Goal: Task Accomplishment & Management: Use online tool/utility

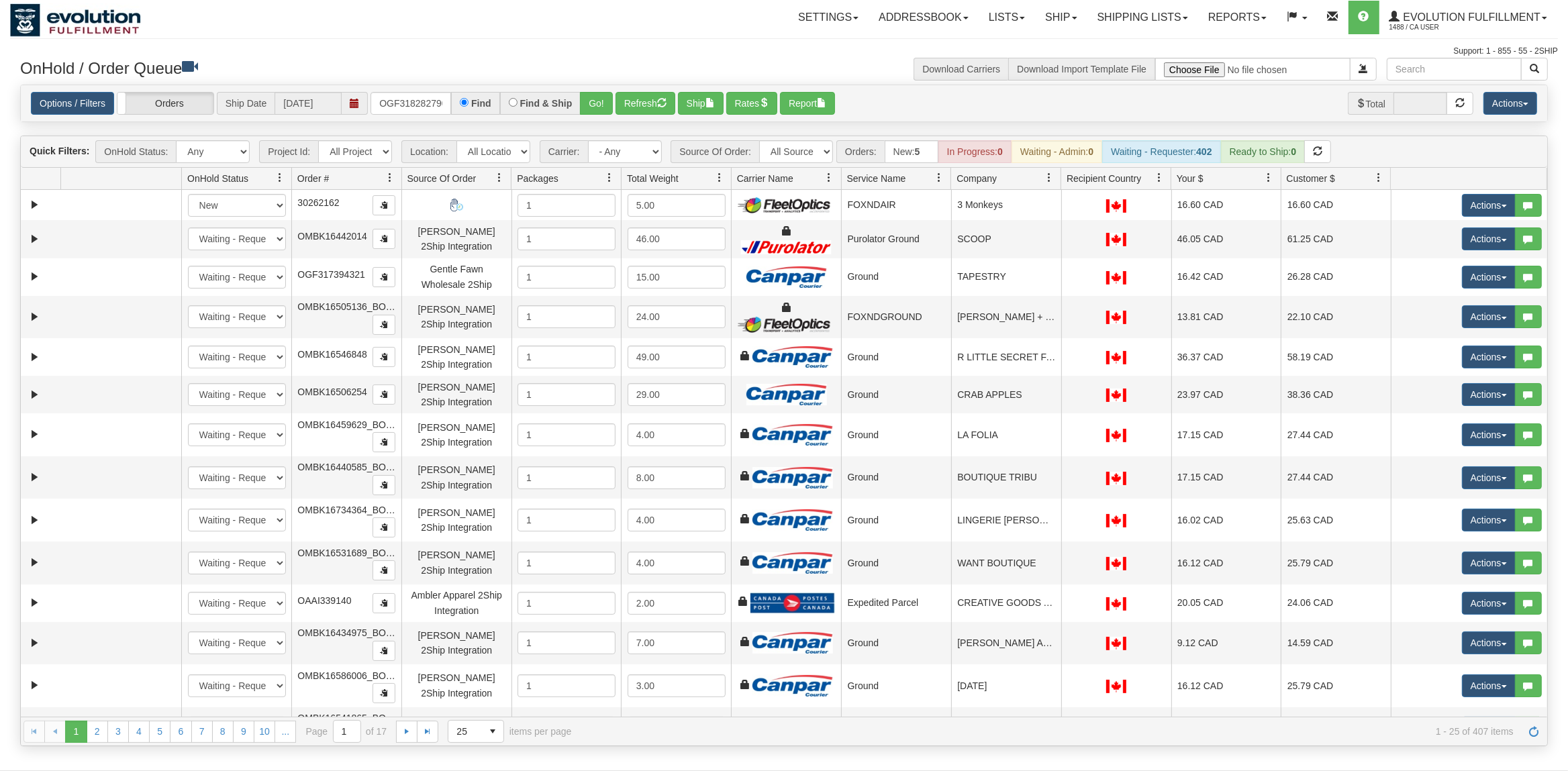
scroll to position [0, 4]
click at [613, 109] on div "Options / Filters Group Shipments Orders Ship Date [DATE] OGF318282790 Find Fin…" at bounding box center [784, 104] width 1506 height 23
click at [594, 107] on button "Go!" at bounding box center [596, 104] width 33 height 23
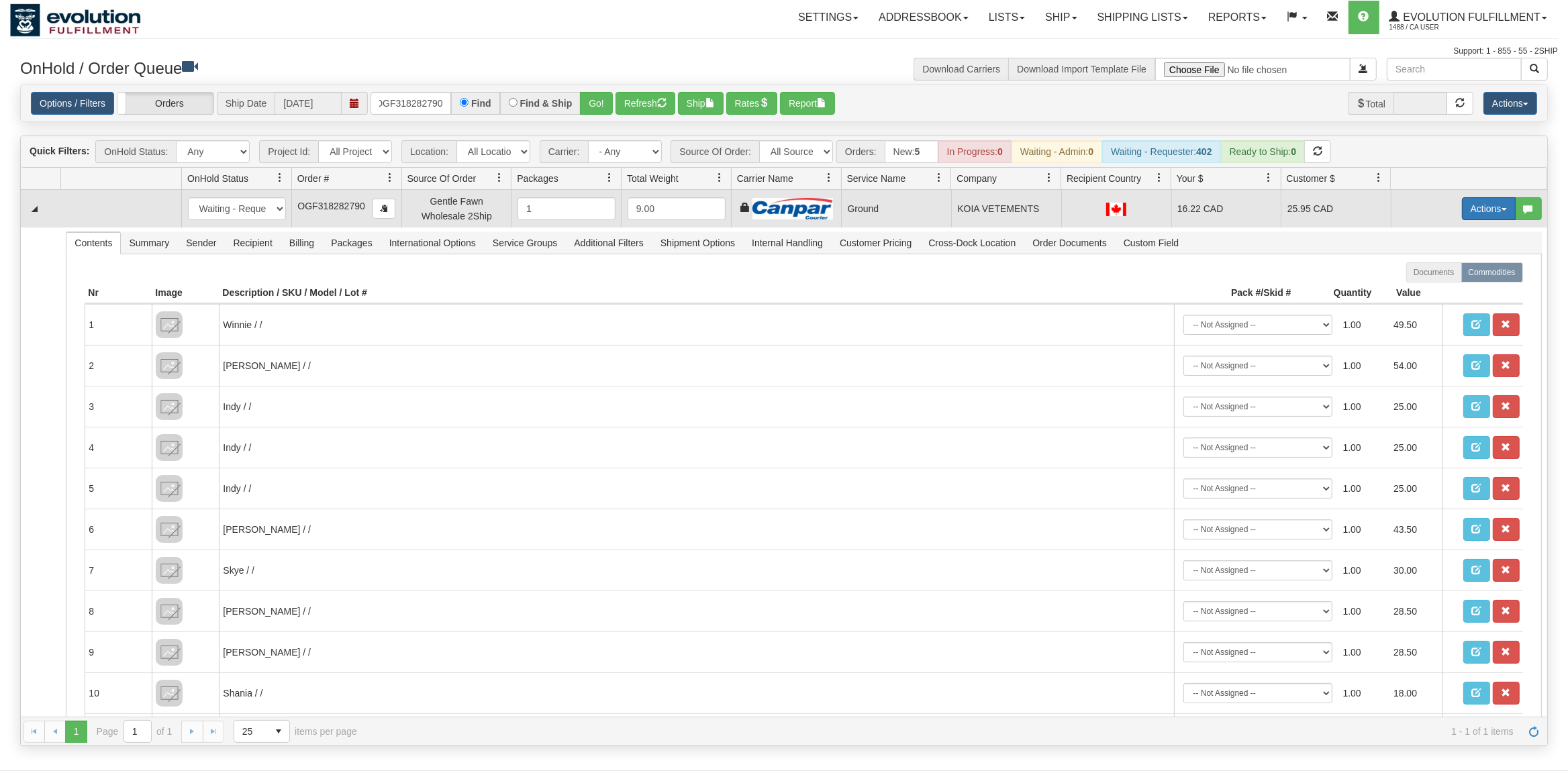
click at [1490, 211] on button "Actions" at bounding box center [1488, 209] width 54 height 23
click at [1426, 289] on span "Ship" at bounding box center [1435, 286] width 29 height 11
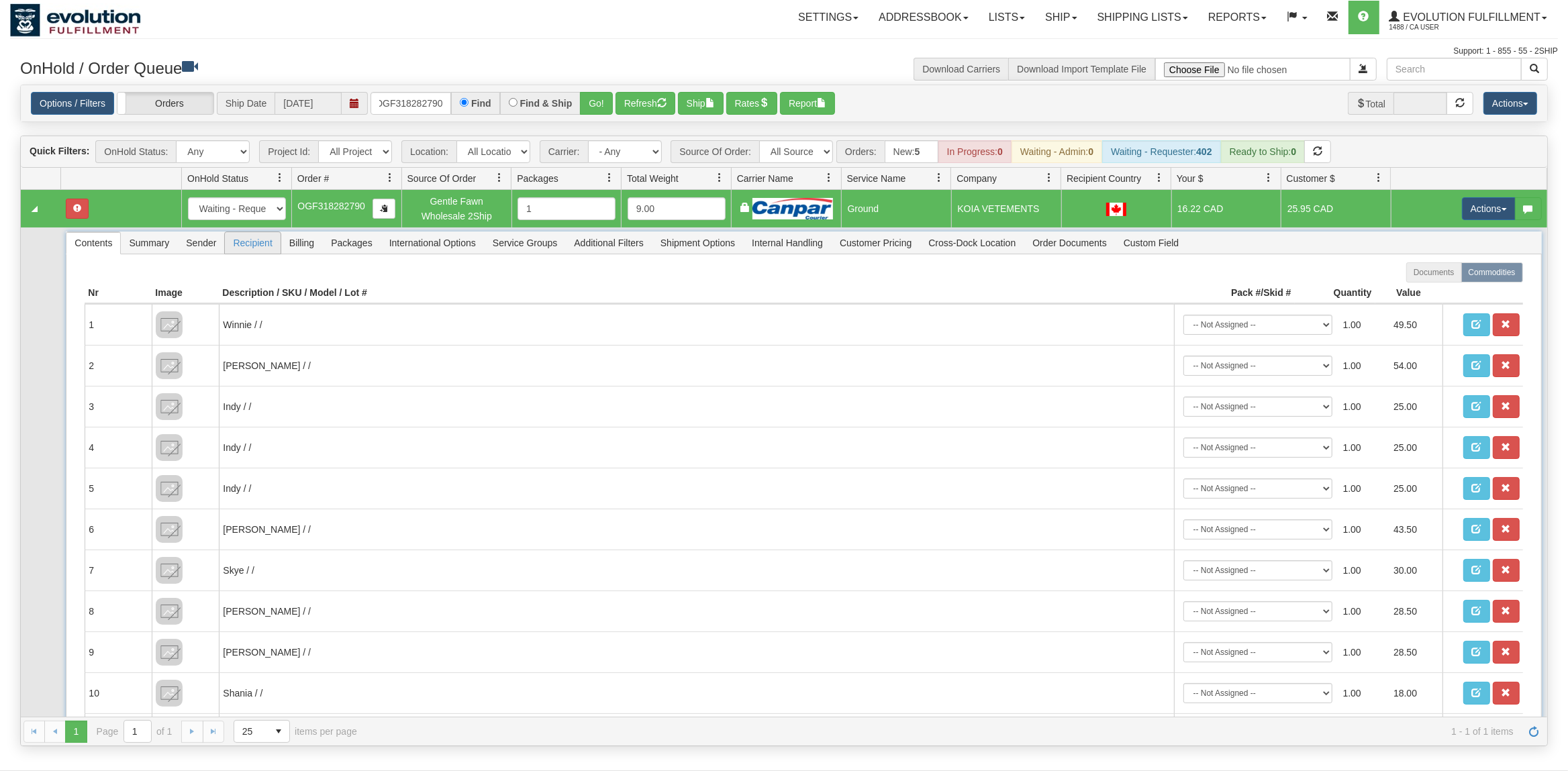
click at [262, 241] on span "Recipient" at bounding box center [252, 243] width 55 height 21
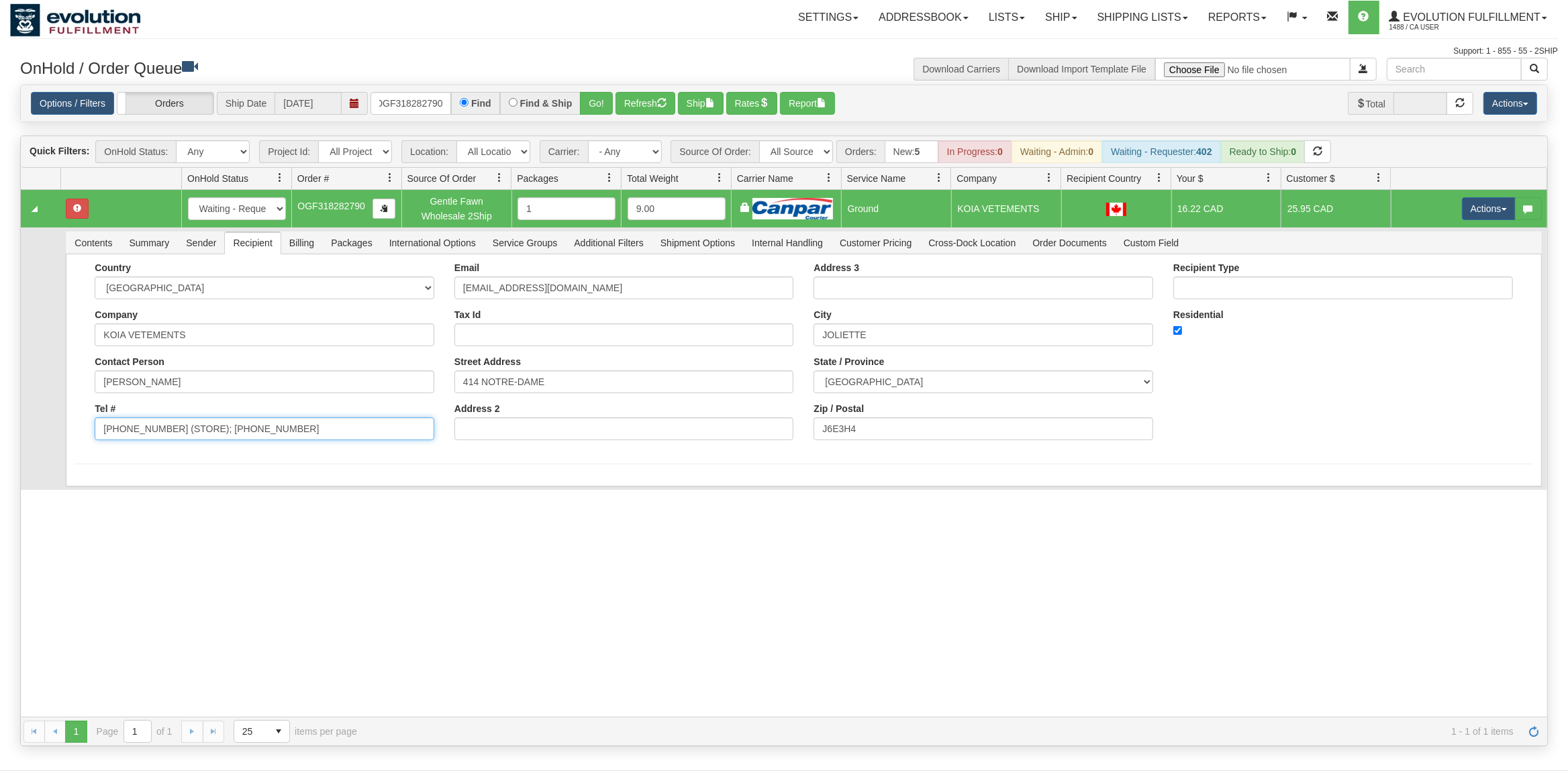
drag, startPoint x: 277, startPoint y: 432, endPoint x: 225, endPoint y: 436, distance: 52.2
click at [182, 445] on div "Country [GEOGRAPHIC_DATA] [GEOGRAPHIC_DATA] [GEOGRAPHIC_DATA] [GEOGRAPHIC_DATA]…" at bounding box center [265, 356] width 360 height 188
drag, startPoint x: 274, startPoint y: 430, endPoint x: 163, endPoint y: 455, distance: 113.8
click at [163, 440] on input "[PHONE_NUMBER] (STORE); [PHONE_NUMBER]" at bounding box center [265, 429] width 340 height 23
type input "[PHONE_NUMBER]"
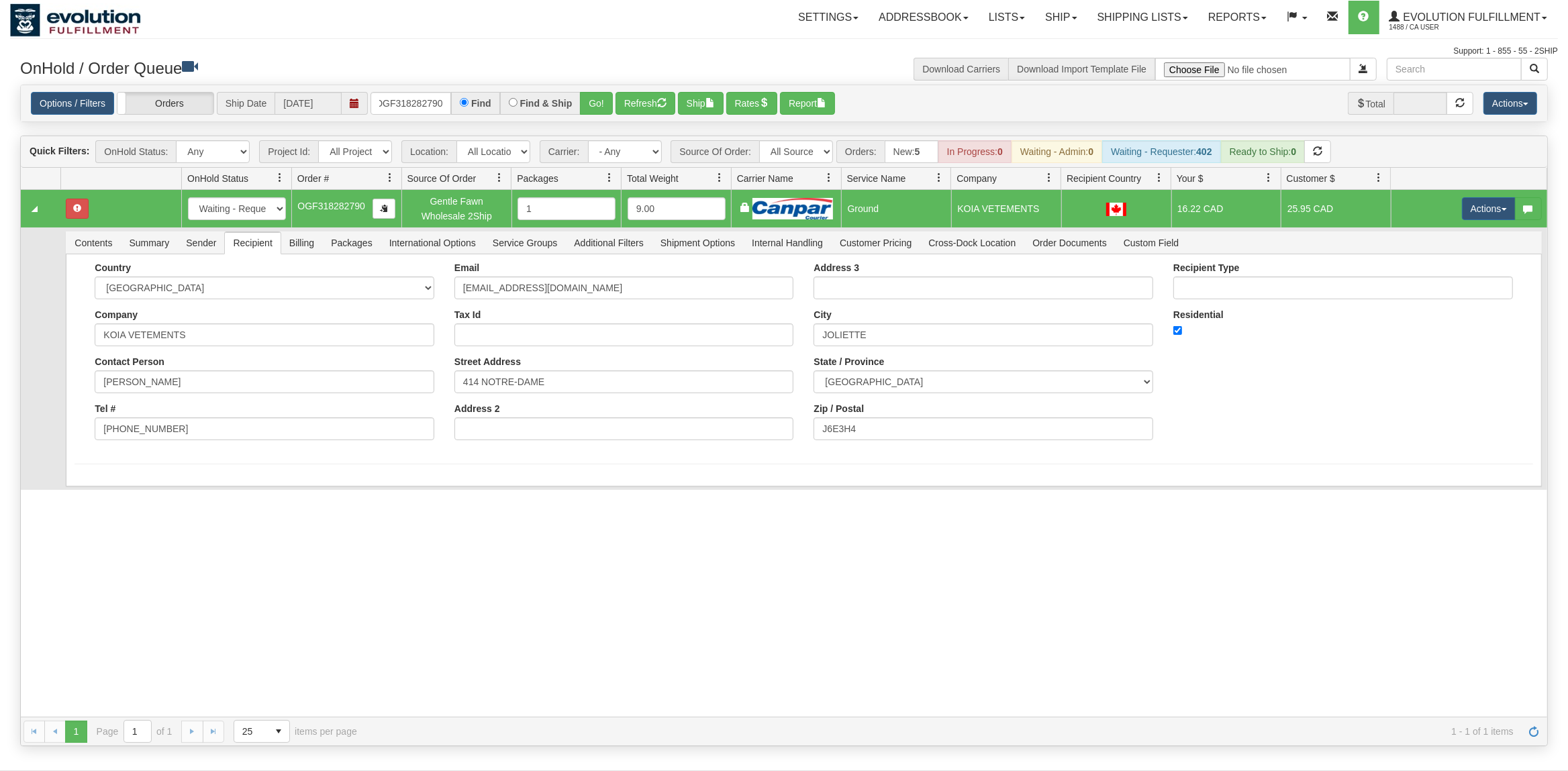
click at [135, 490] on td "Contents Summary Sender Recipient Billing Packages International Options Servic…" at bounding box center [804, 358] width 1487 height 262
click at [90, 485] on button "Save" at bounding box center [94, 489] width 39 height 23
click at [1487, 207] on button "Actions" at bounding box center [1488, 209] width 54 height 23
click at [1425, 292] on span "Ship" at bounding box center [1435, 286] width 29 height 11
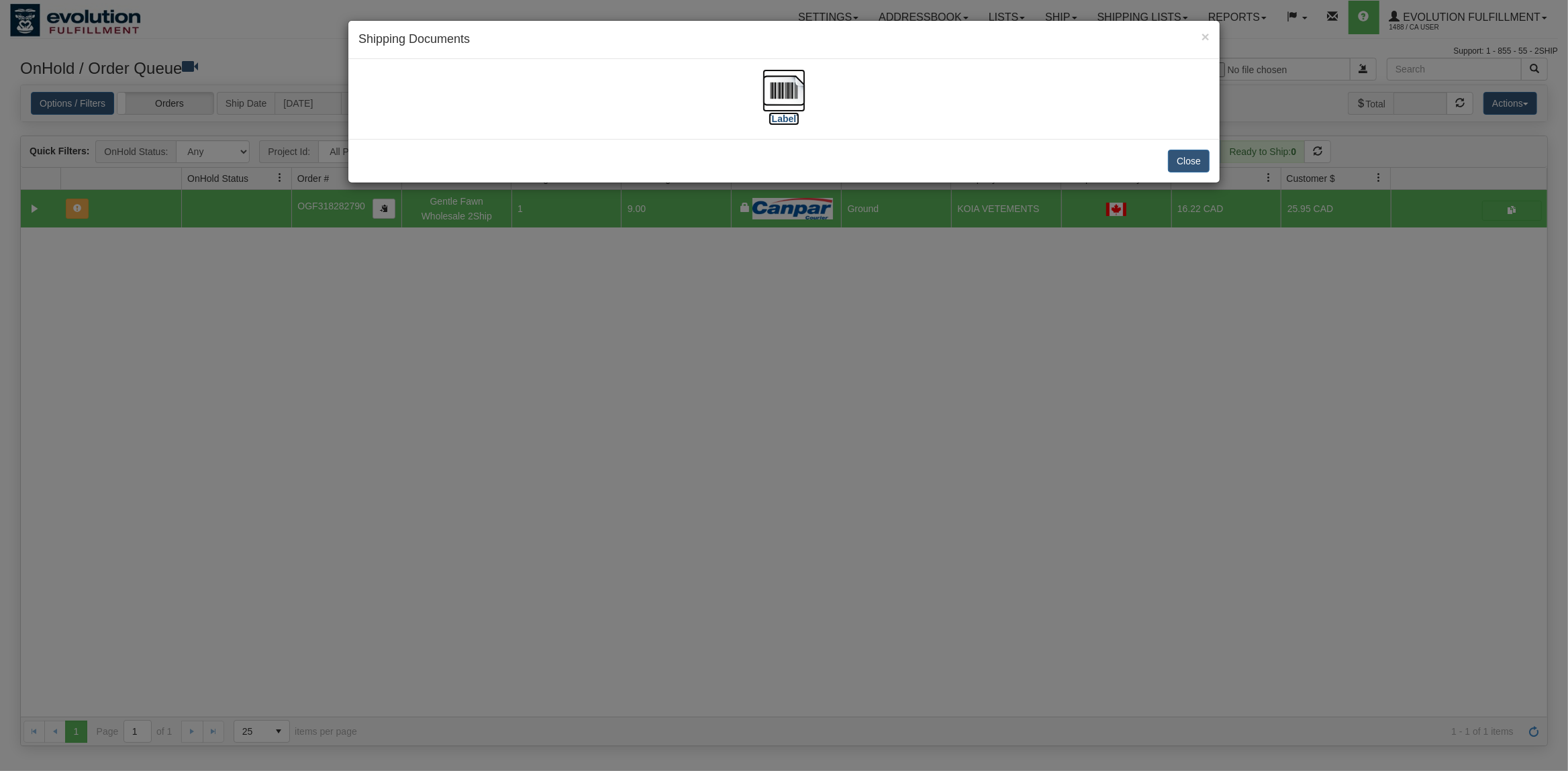
click at [781, 84] on img at bounding box center [784, 90] width 43 height 43
click at [1199, 161] on button "Close" at bounding box center [1189, 161] width 42 height 23
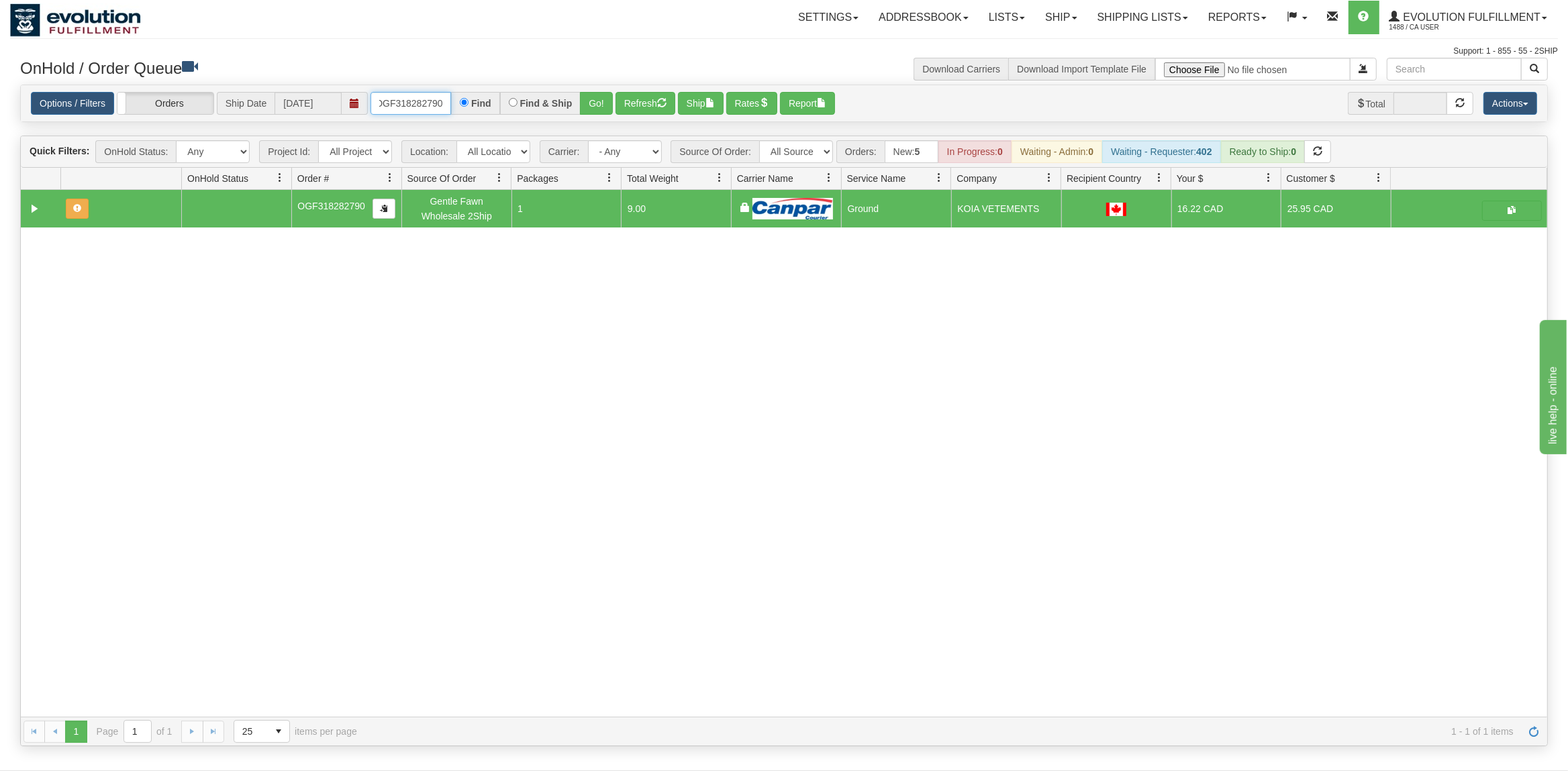
scroll to position [0, 0]
click at [396, 105] on input "OGF318282790" at bounding box center [411, 104] width 81 height 23
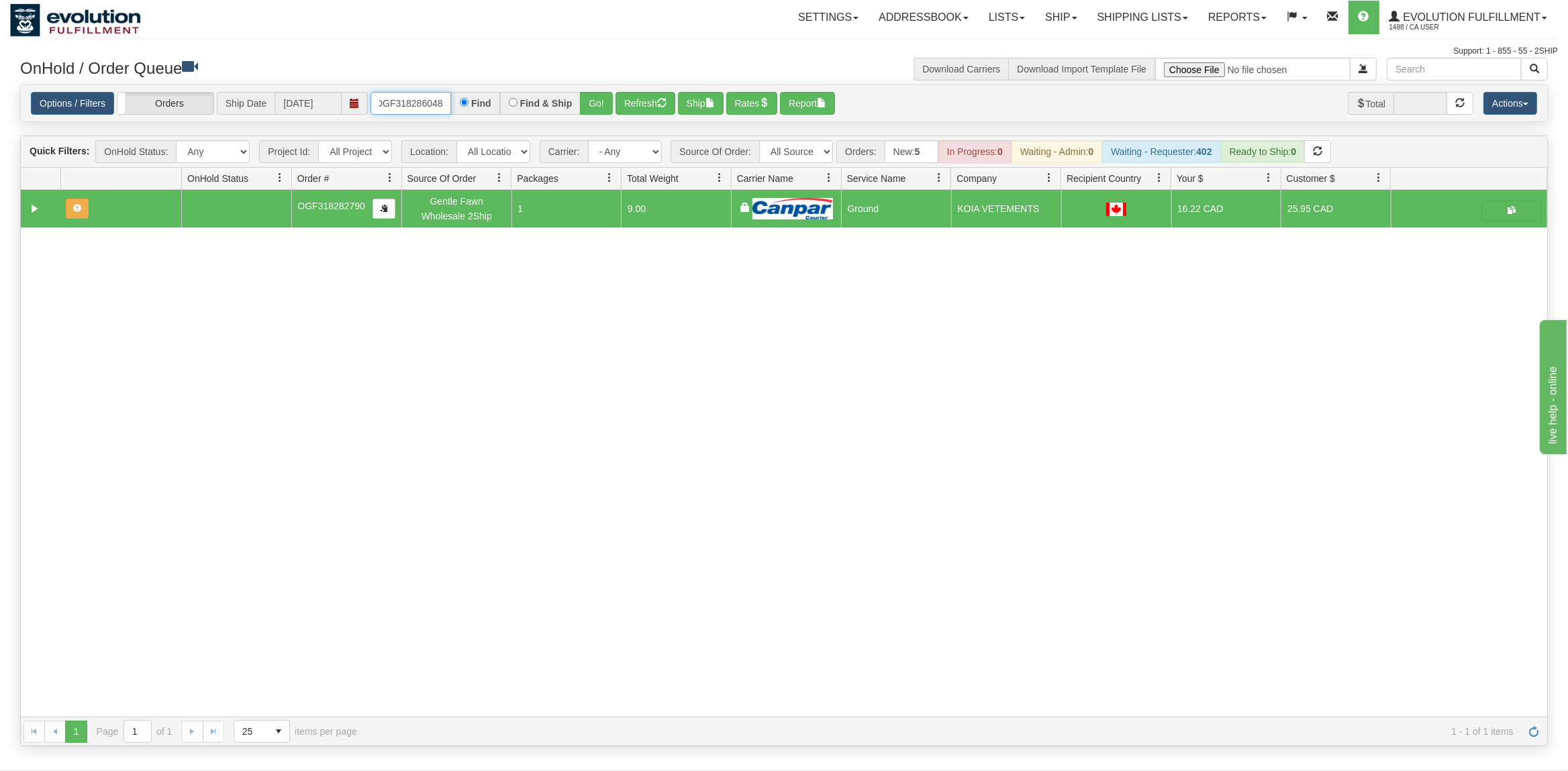
type input "OGF318286048"
click at [597, 101] on button "Go!" at bounding box center [596, 104] width 33 height 23
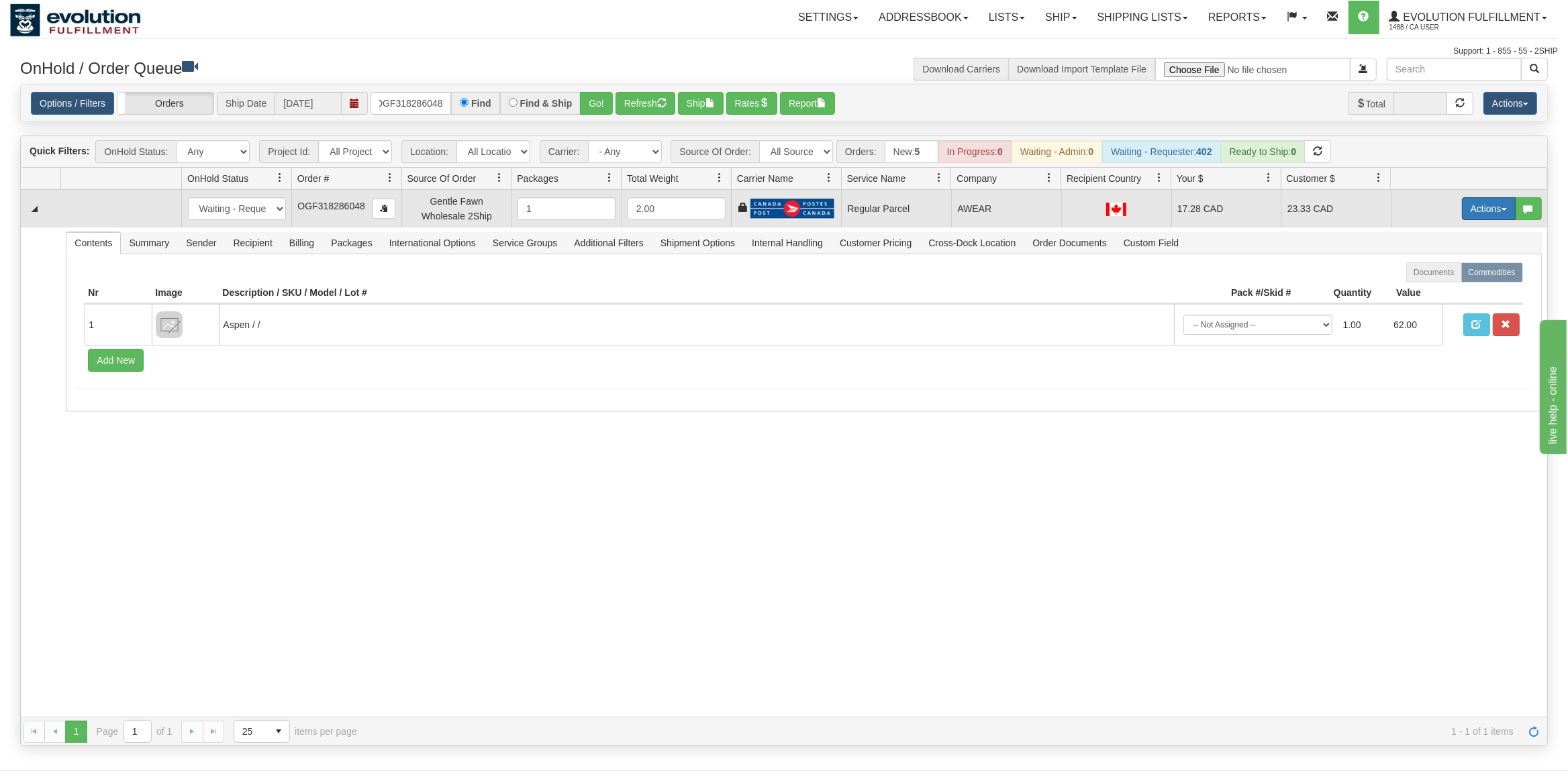
click at [1482, 211] on button "Actions" at bounding box center [1488, 209] width 54 height 23
click at [1432, 266] on span "Rate All Services" at bounding box center [1461, 269] width 81 height 11
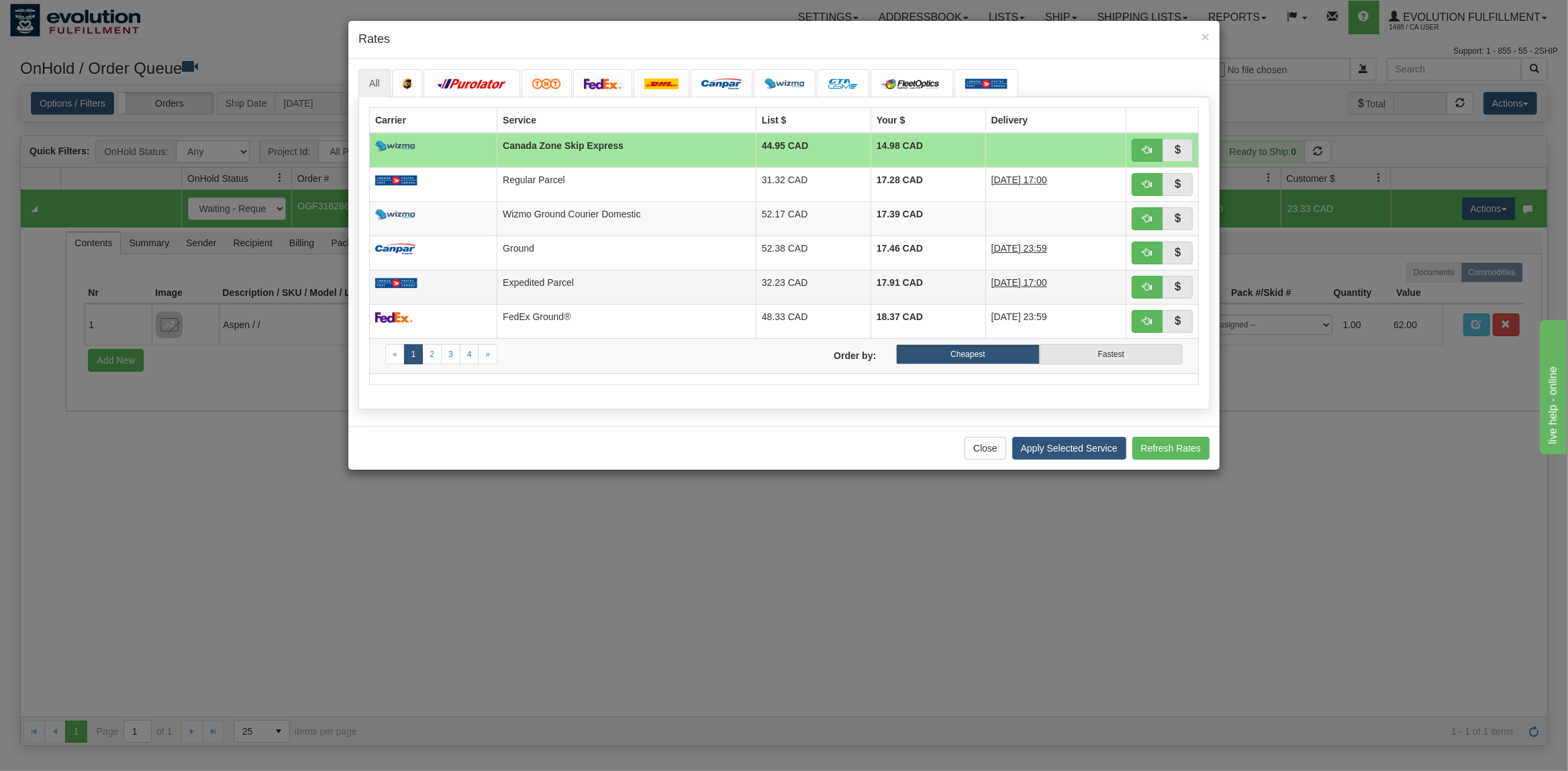
drag, startPoint x: 559, startPoint y: 285, endPoint x: 569, endPoint y: 289, distance: 10.8
click at [561, 286] on td "Expedited Parcel" at bounding box center [627, 287] width 259 height 34
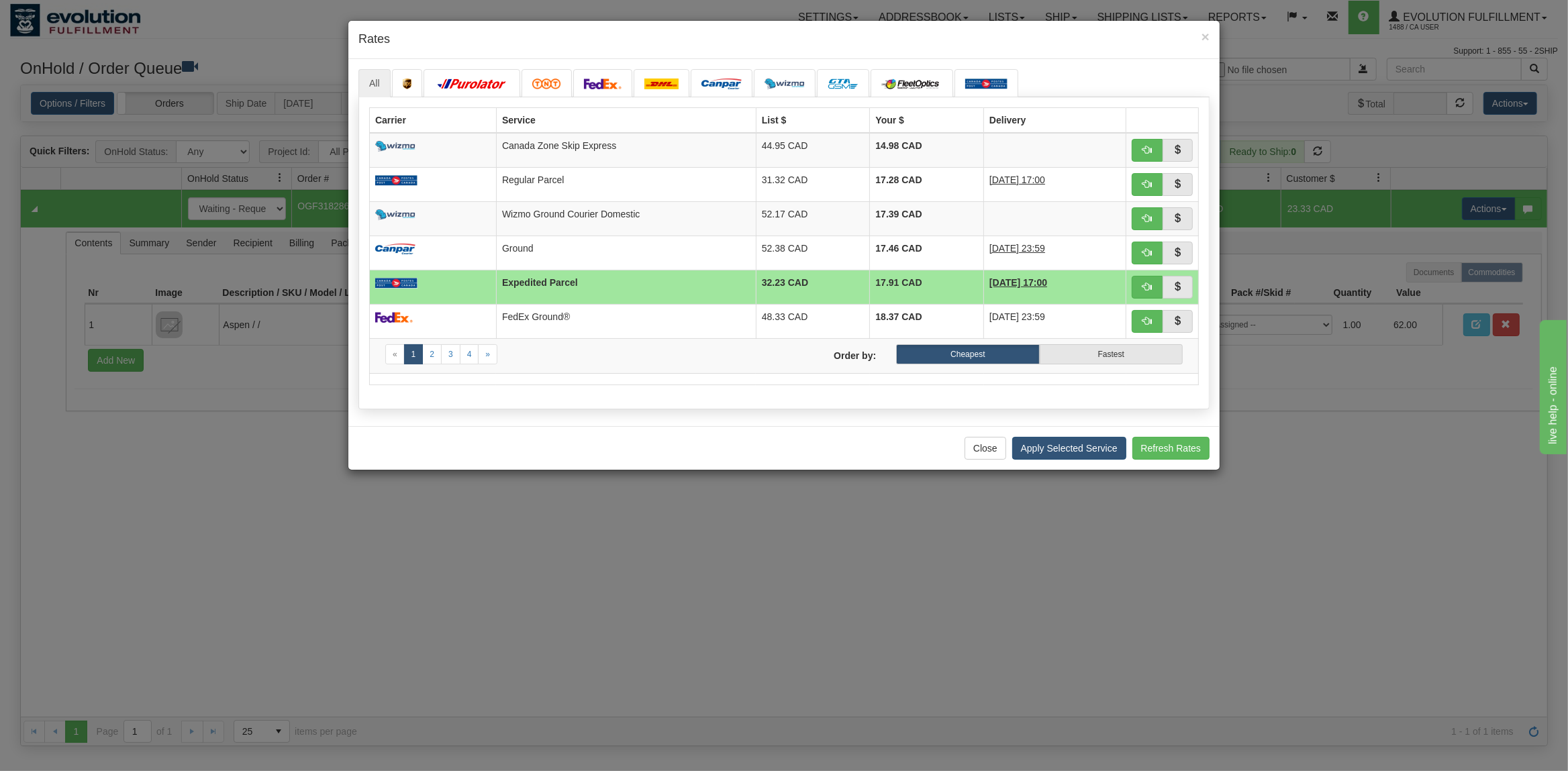
click at [1038, 440] on div "Close Apply Selected Service Refresh Rates" at bounding box center [784, 447] width 871 height 44
click at [1049, 453] on button "Apply Selected Service" at bounding box center [1069, 448] width 114 height 23
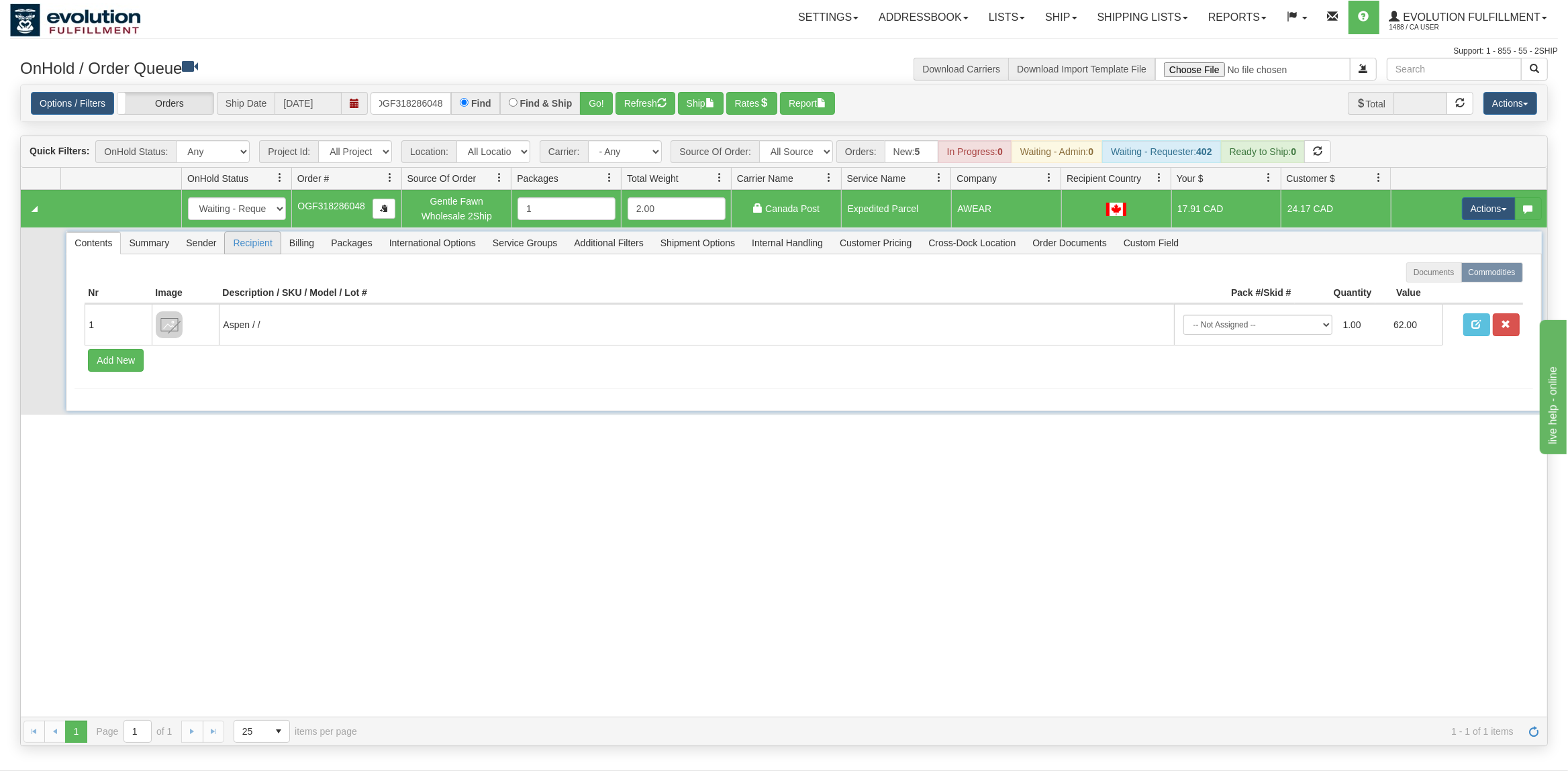
click at [252, 241] on span "Recipient" at bounding box center [252, 243] width 55 height 21
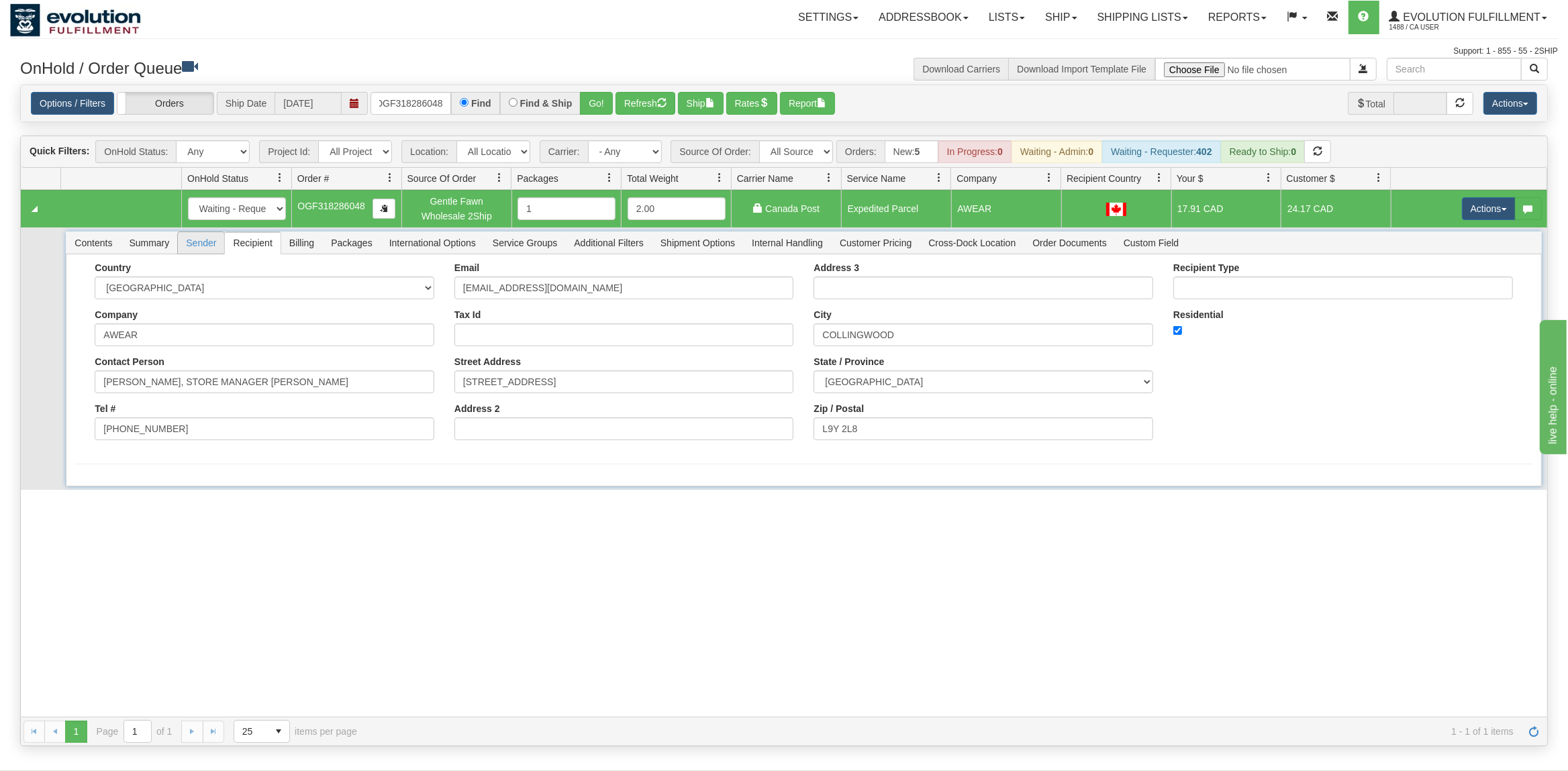
click at [211, 241] on span "Sender" at bounding box center [201, 243] width 47 height 21
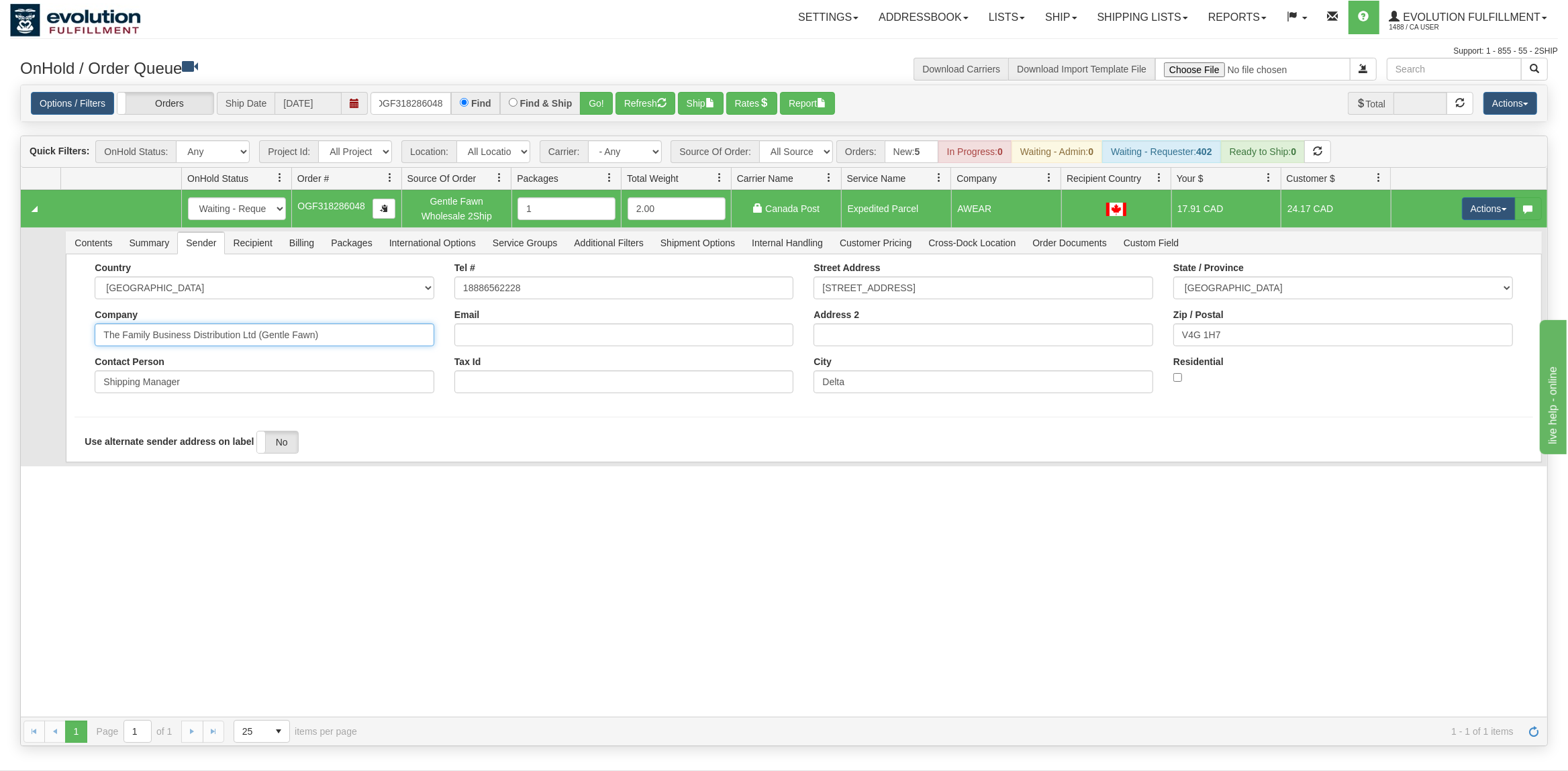
drag, startPoint x: 340, startPoint y: 340, endPoint x: 273, endPoint y: 343, distance: 67.1
click at [273, 343] on input "The Family Business Distribution Ltd (Gentle Fawn)" at bounding box center [265, 335] width 340 height 23
drag, startPoint x: 327, startPoint y: 335, endPoint x: 191, endPoint y: 352, distance: 137.1
click at [191, 346] on input "The Family Business Distribution Ltd (Gentle Fawn)" at bounding box center [265, 335] width 340 height 23
type input "The Family Business"
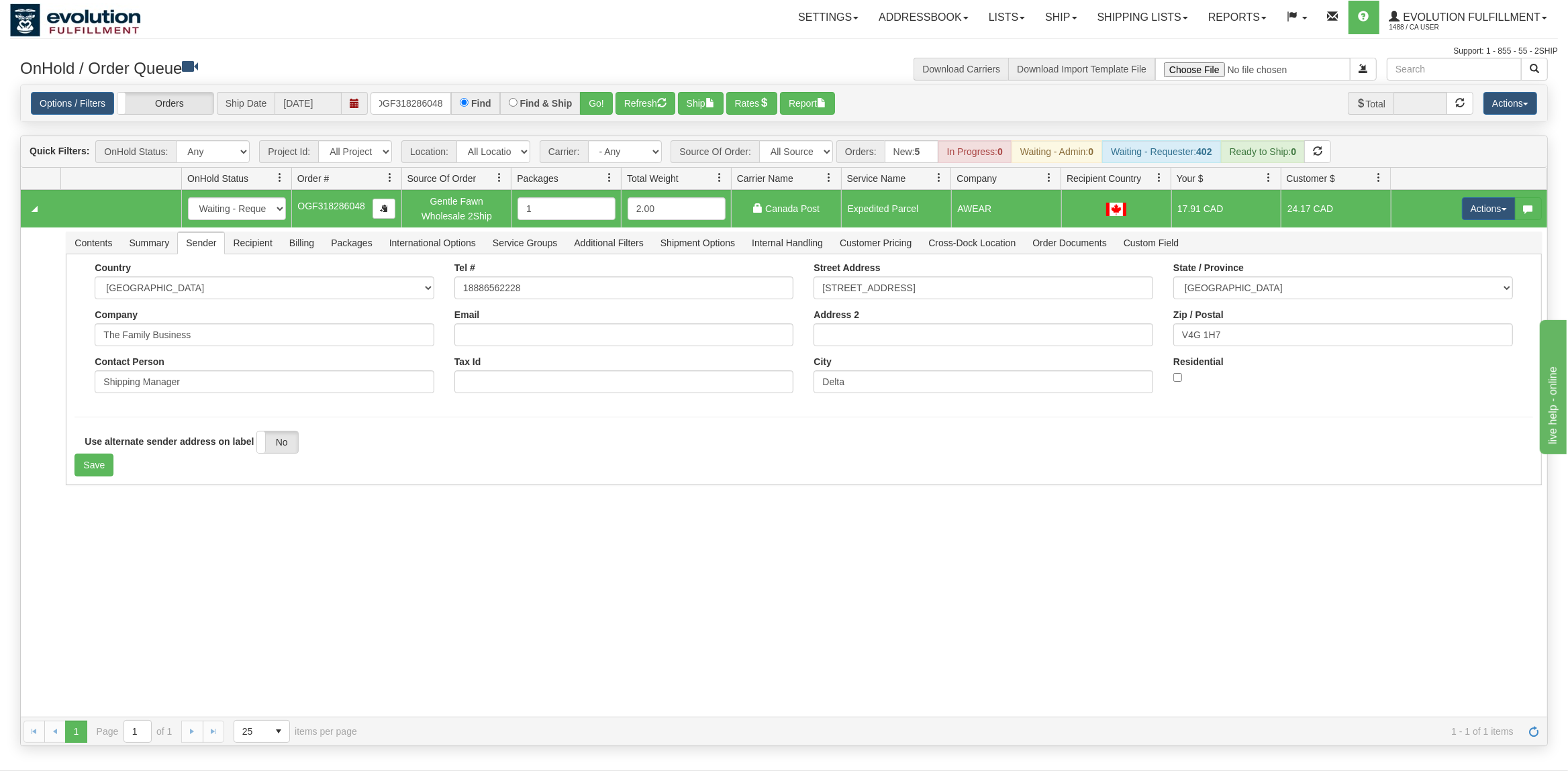
click at [123, 517] on div "31494879 EVOLUTION V3 90764791 90764792 New In Progress Waiting - Admin Waiting…" at bounding box center [784, 453] width 1526 height 527
click at [106, 458] on button "Save" at bounding box center [94, 465] width 39 height 23
click at [1496, 210] on button "Actions" at bounding box center [1488, 209] width 54 height 23
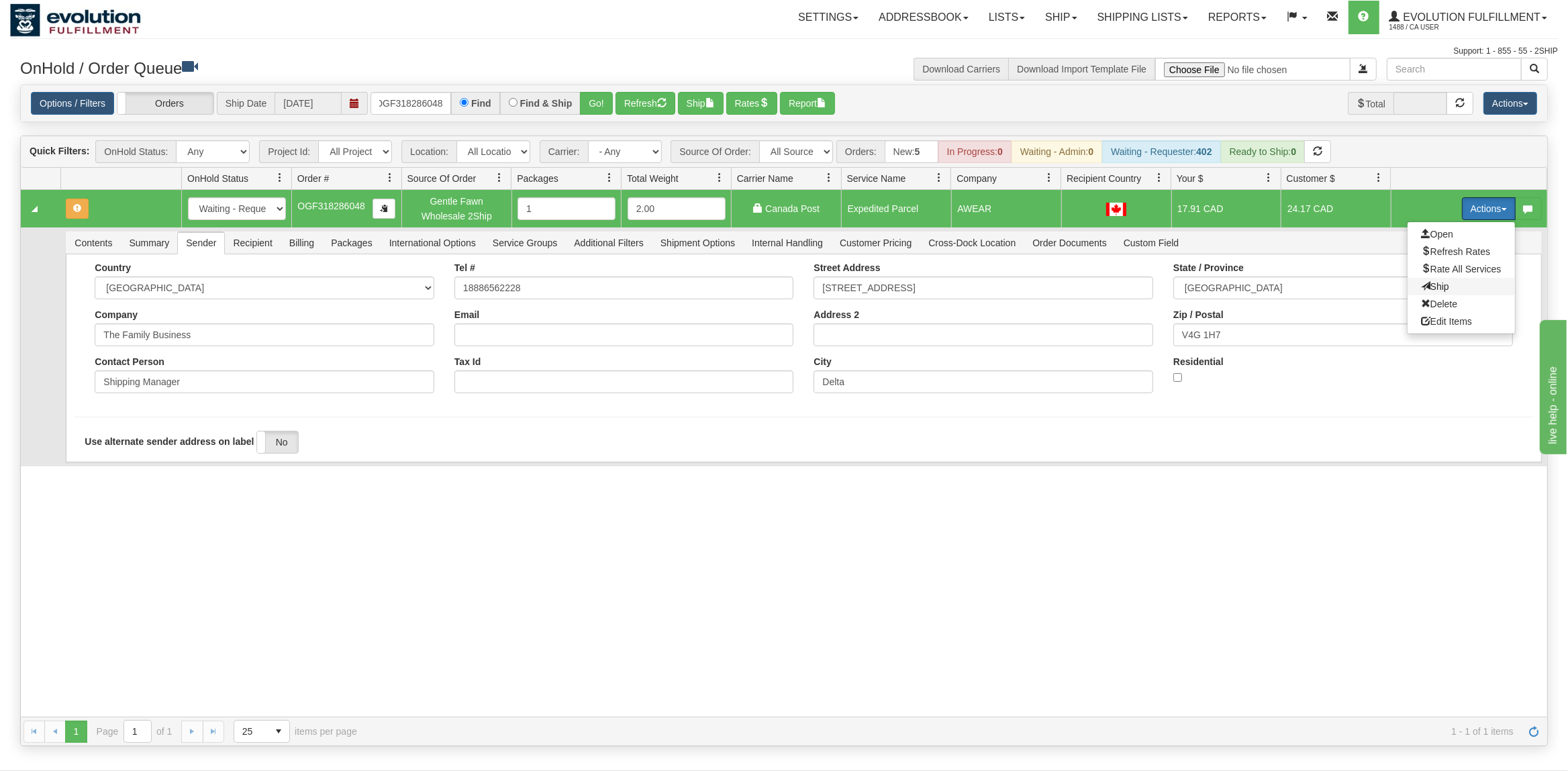
click at [1439, 288] on span "Ship" at bounding box center [1435, 286] width 29 height 11
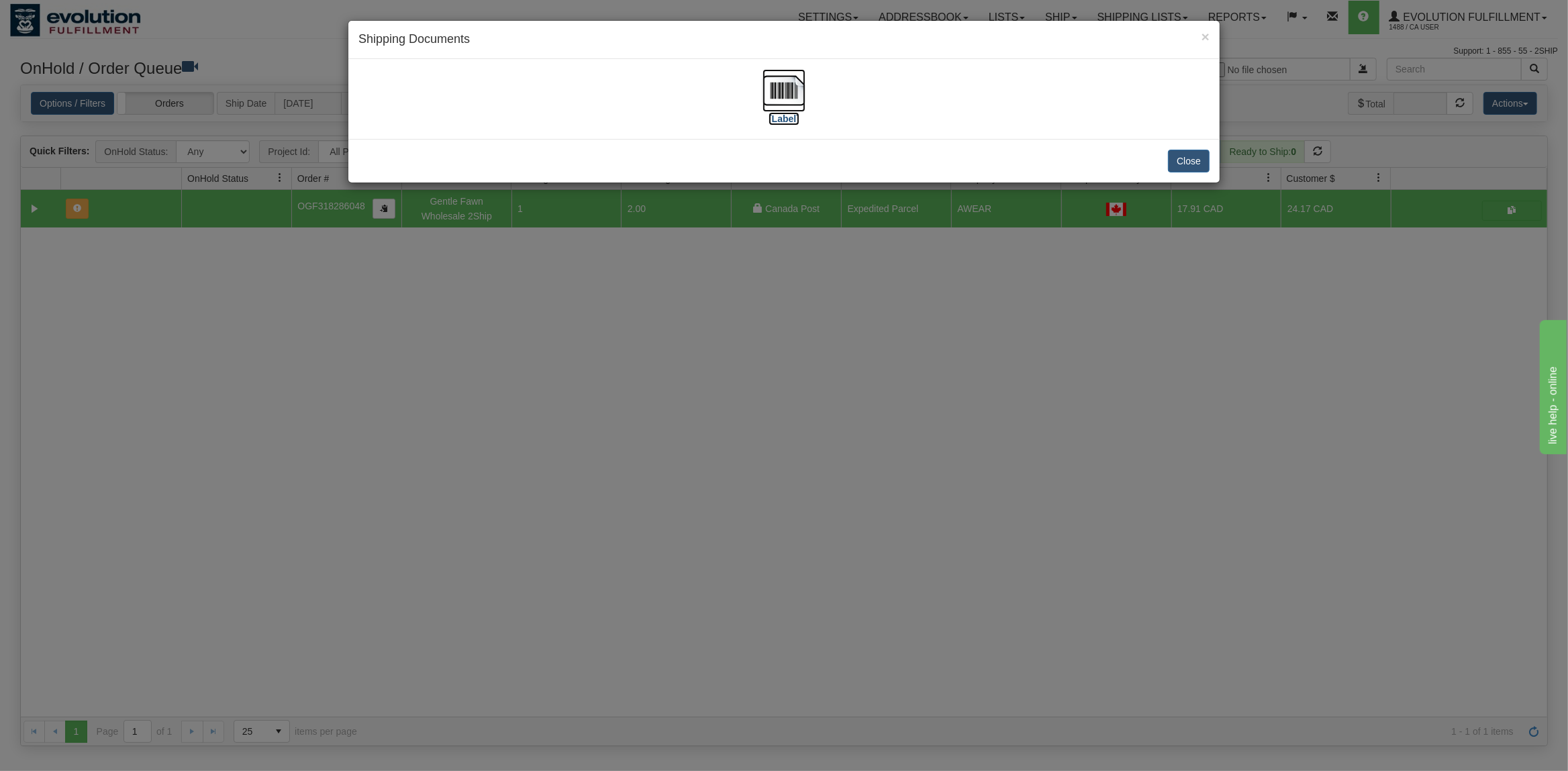
click at [792, 88] on img at bounding box center [784, 90] width 43 height 43
click at [1192, 163] on button "Close" at bounding box center [1189, 161] width 42 height 23
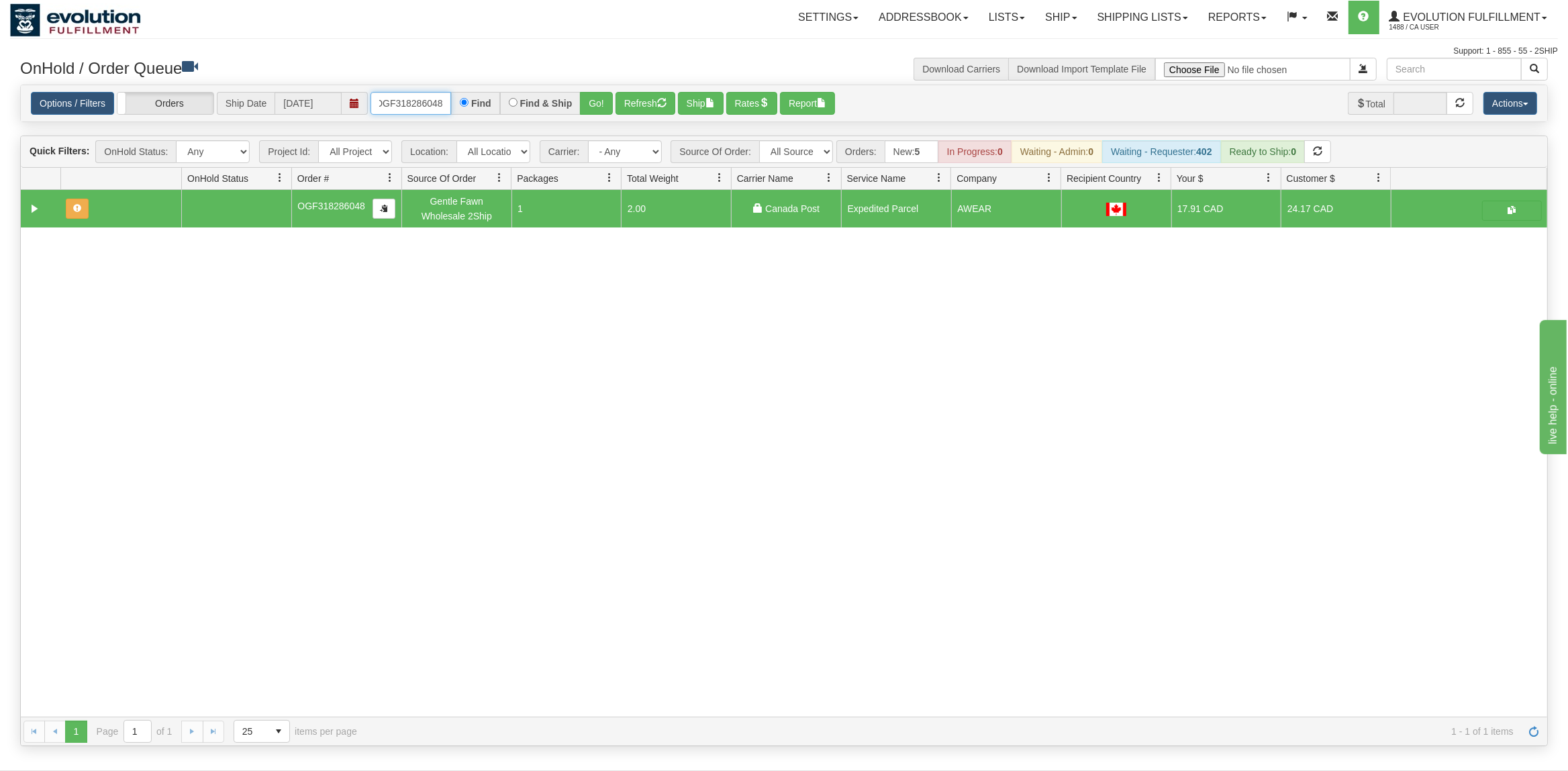
click at [418, 99] on input "OGF318286048" at bounding box center [411, 104] width 81 height 23
click at [589, 97] on button "Go!" at bounding box center [596, 104] width 33 height 23
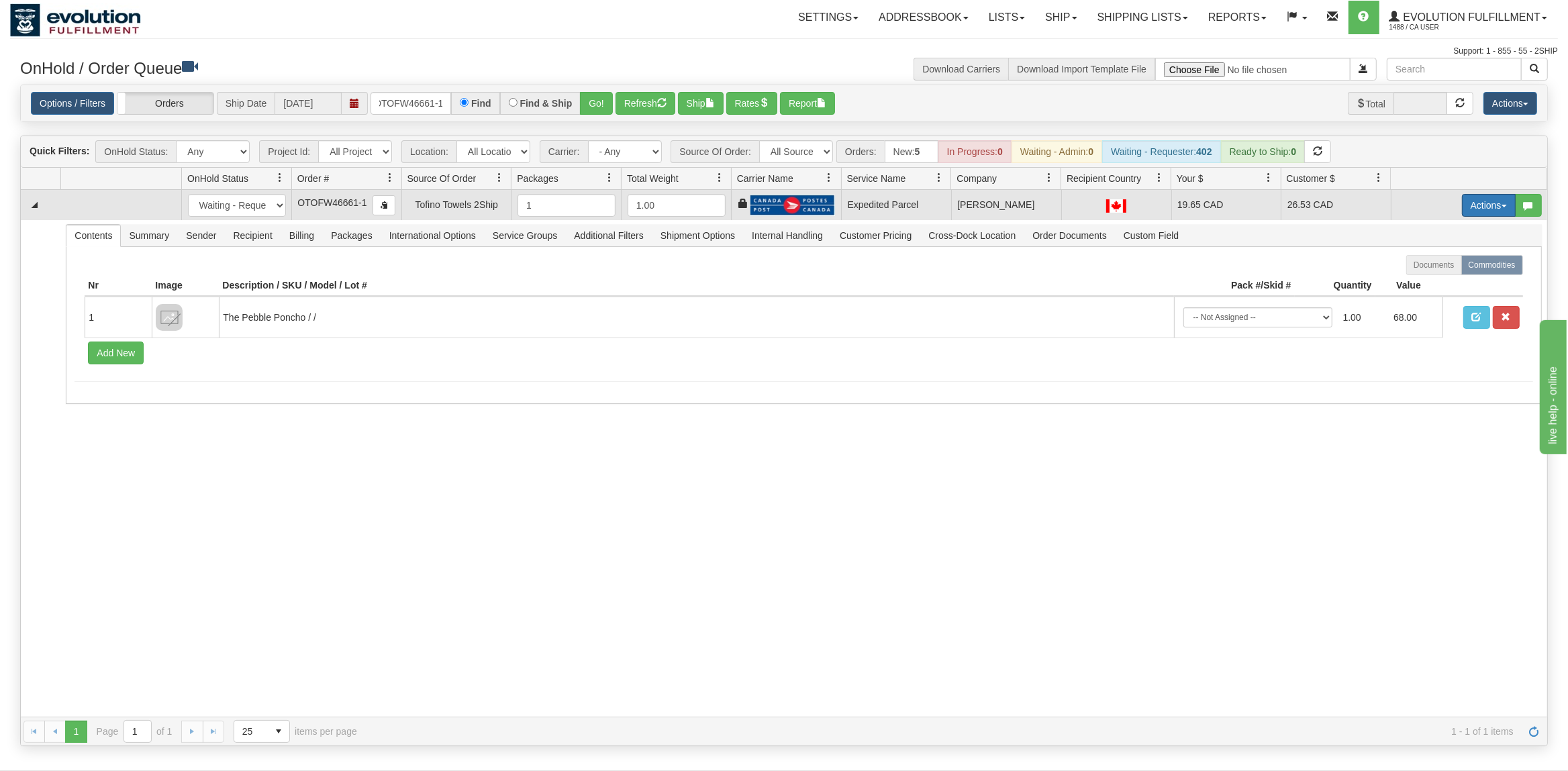
click at [1490, 206] on button "Actions" at bounding box center [1488, 206] width 54 height 23
click at [1453, 279] on link "Ship" at bounding box center [1461, 284] width 107 height 18
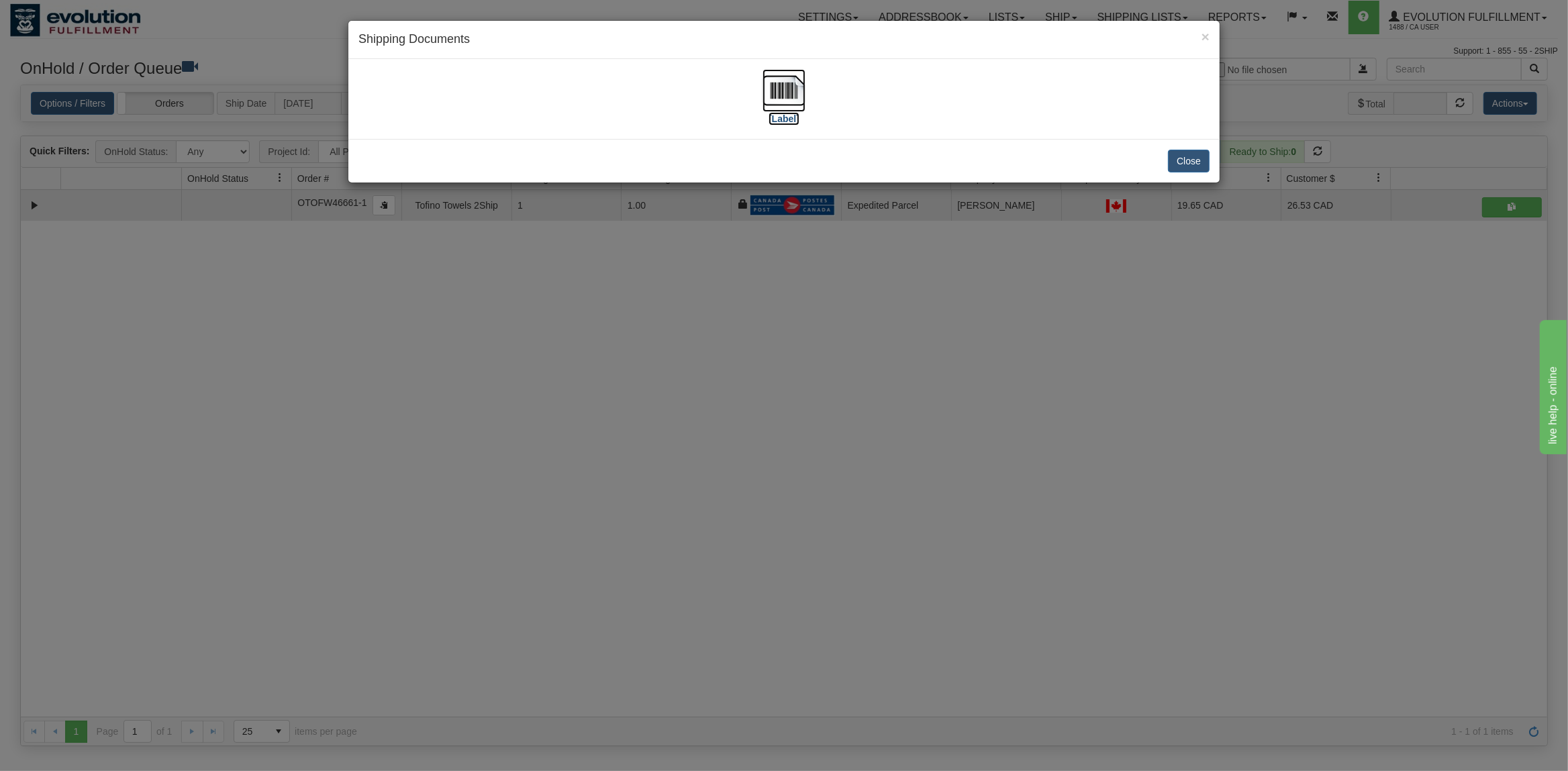
click at [785, 86] on img at bounding box center [784, 90] width 43 height 43
click at [1183, 158] on button "Close" at bounding box center [1189, 161] width 42 height 23
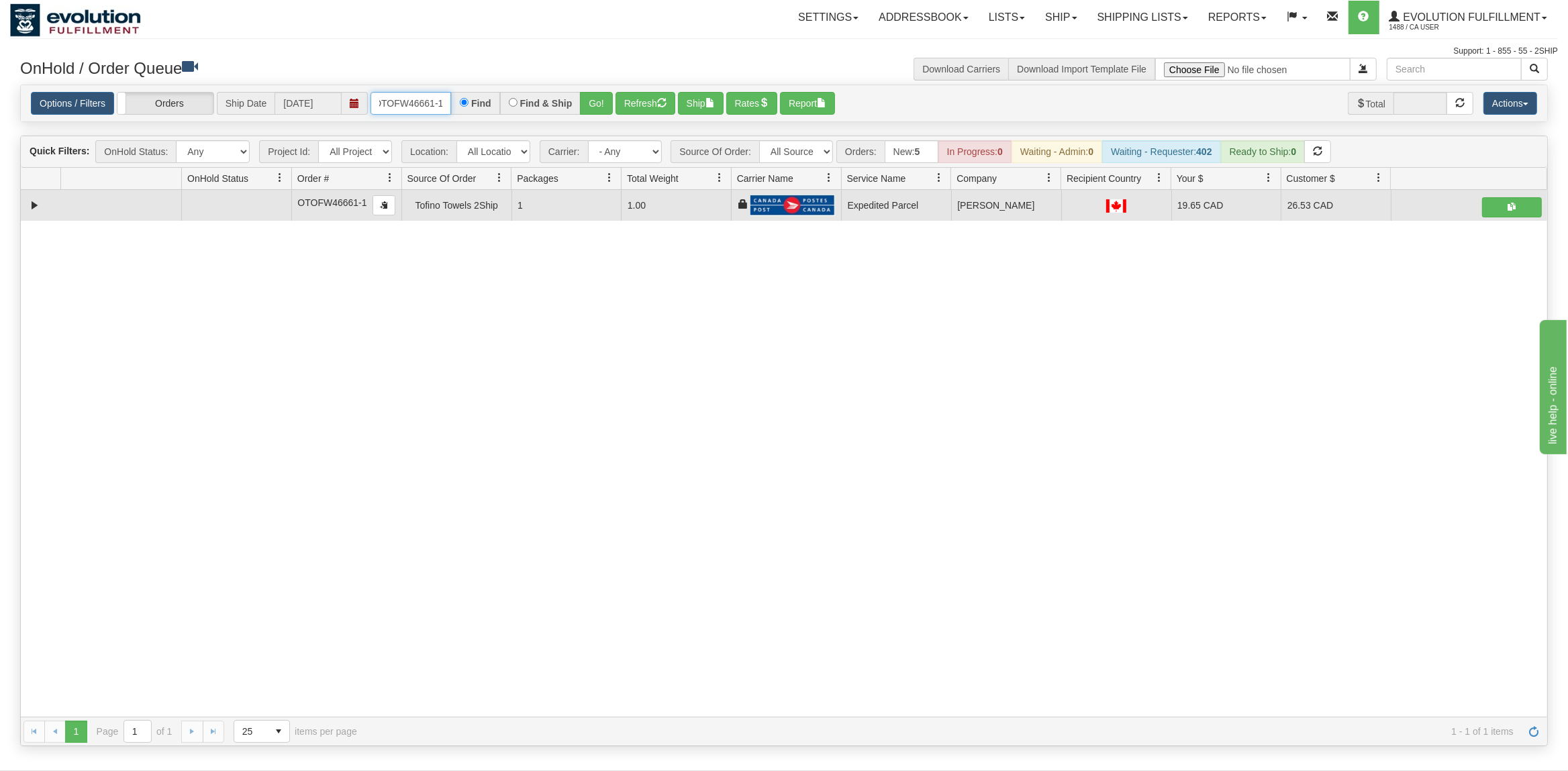
click at [404, 101] on input "OTOFW46661-1" at bounding box center [411, 104] width 81 height 23
click at [598, 103] on button "Go!" at bounding box center [596, 104] width 33 height 23
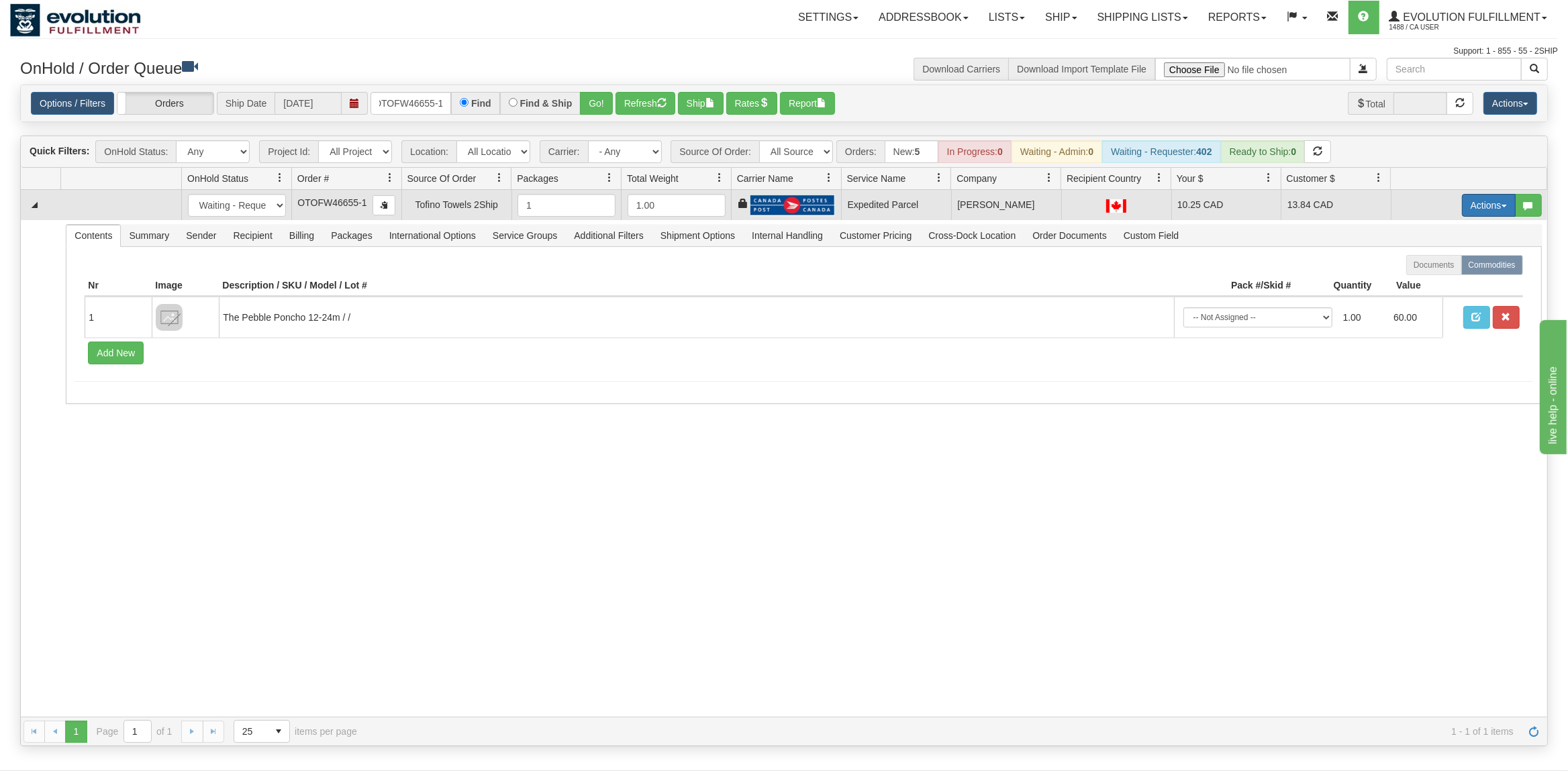
click at [1469, 197] on button "Actions" at bounding box center [1488, 206] width 54 height 23
click at [1433, 284] on span "Ship" at bounding box center [1435, 284] width 29 height 11
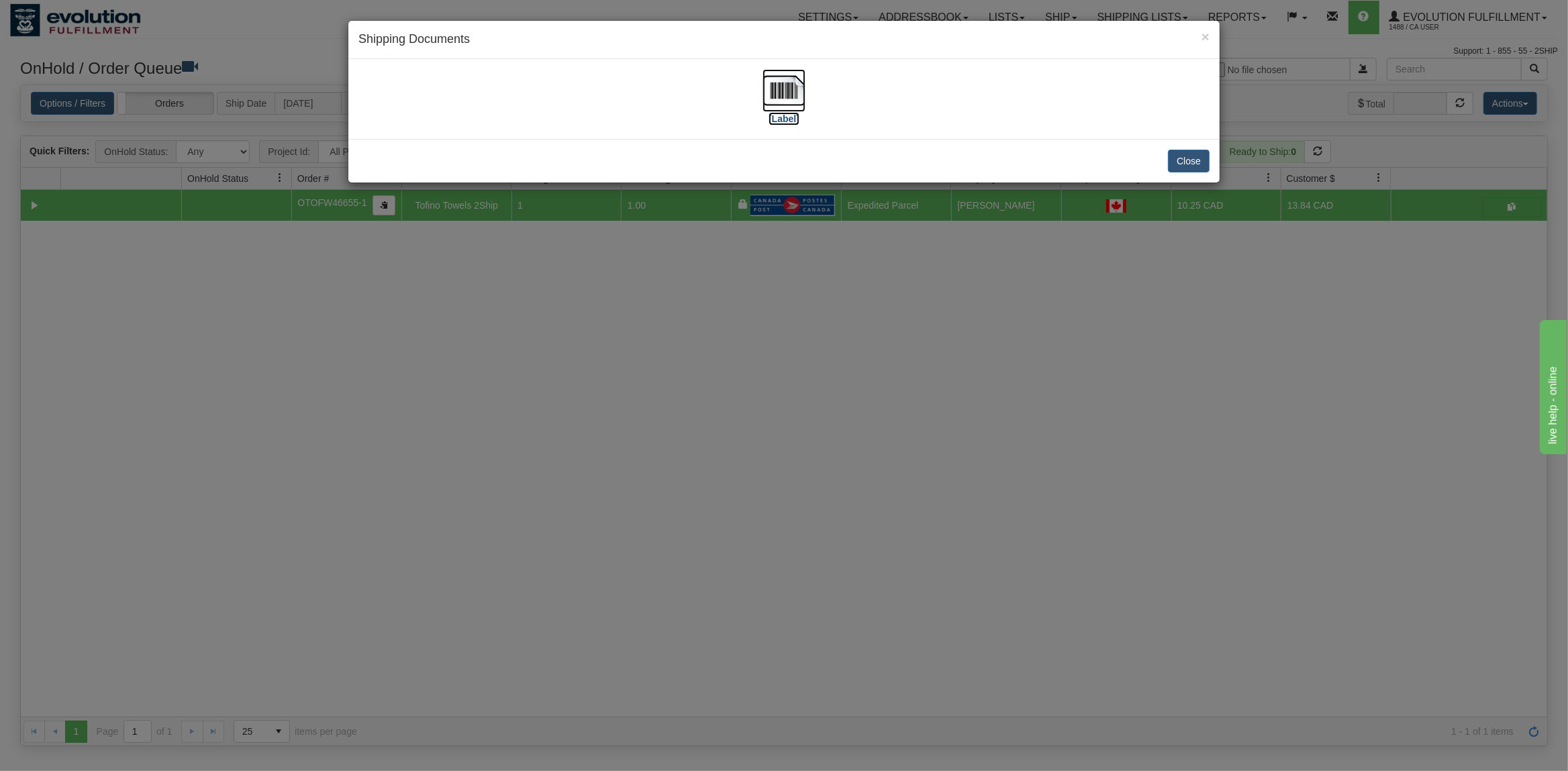
click at [792, 93] on img at bounding box center [784, 90] width 43 height 43
click at [1182, 160] on button "Close" at bounding box center [1189, 161] width 42 height 23
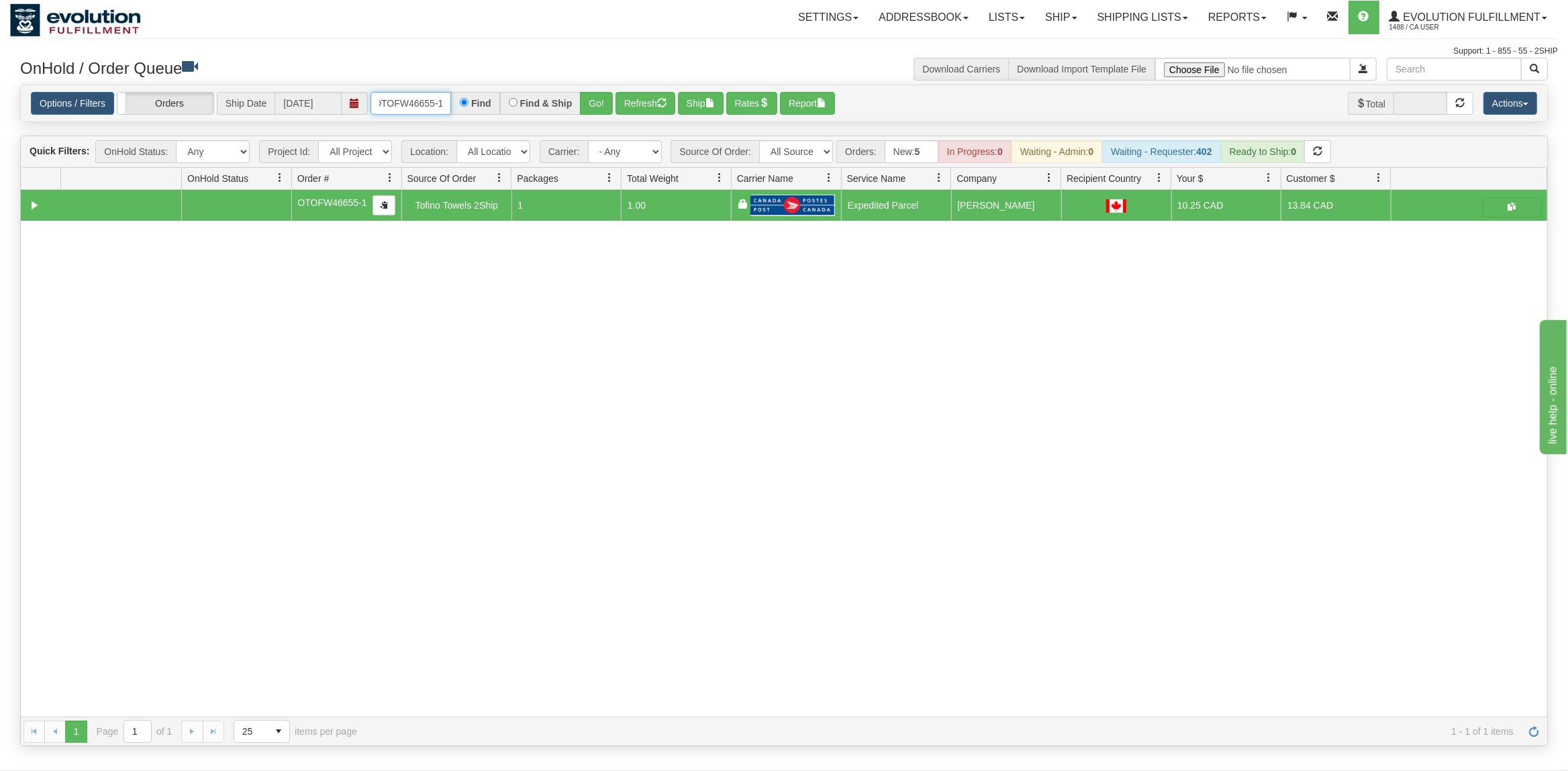
click at [418, 95] on input "OTOFW46655-1" at bounding box center [411, 104] width 81 height 23
click at [622, 97] on button "Refresh" at bounding box center [645, 104] width 60 height 23
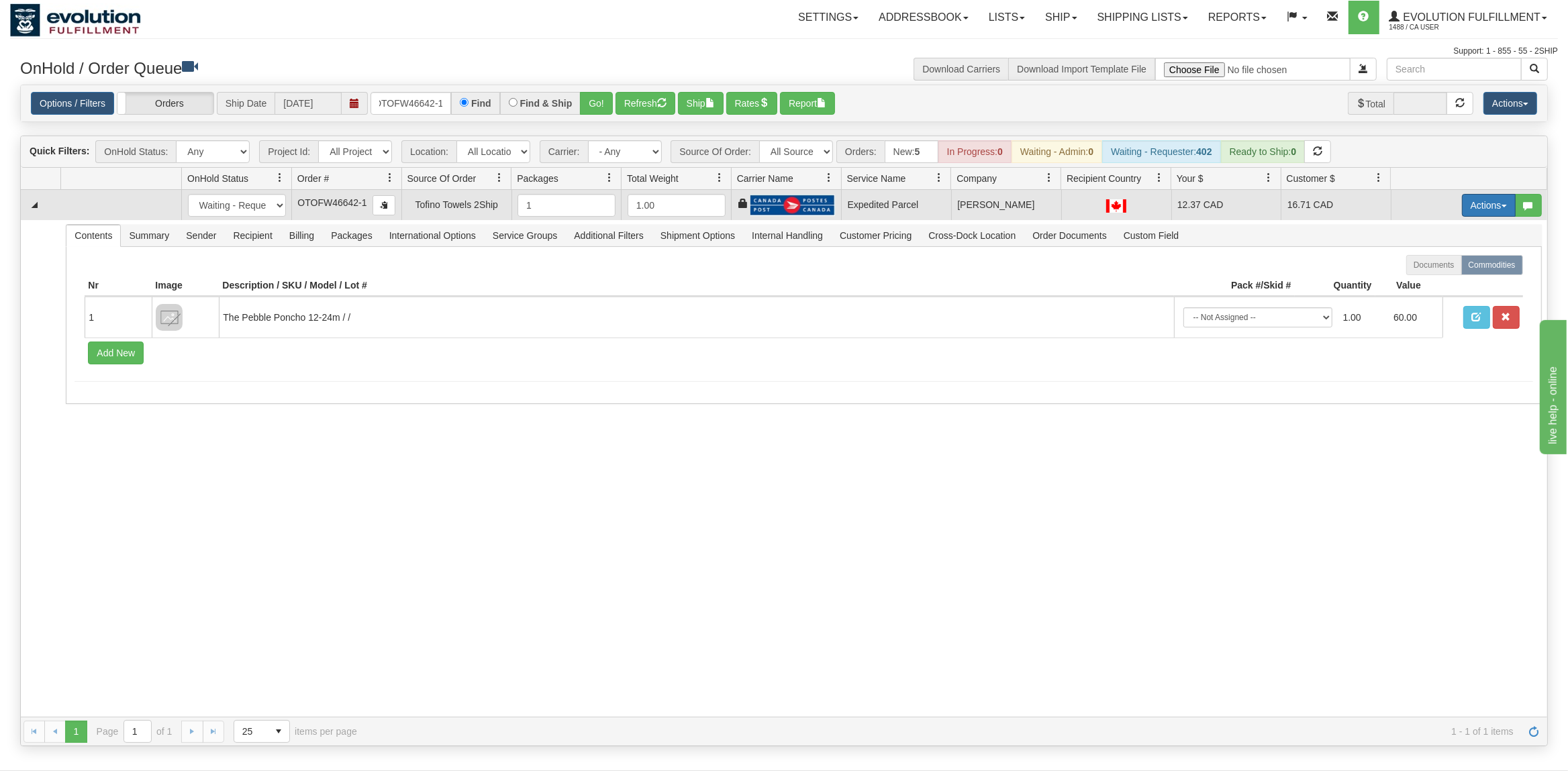
click at [1500, 204] on button "Actions" at bounding box center [1488, 206] width 54 height 23
click at [1436, 285] on span "Ship" at bounding box center [1435, 284] width 29 height 11
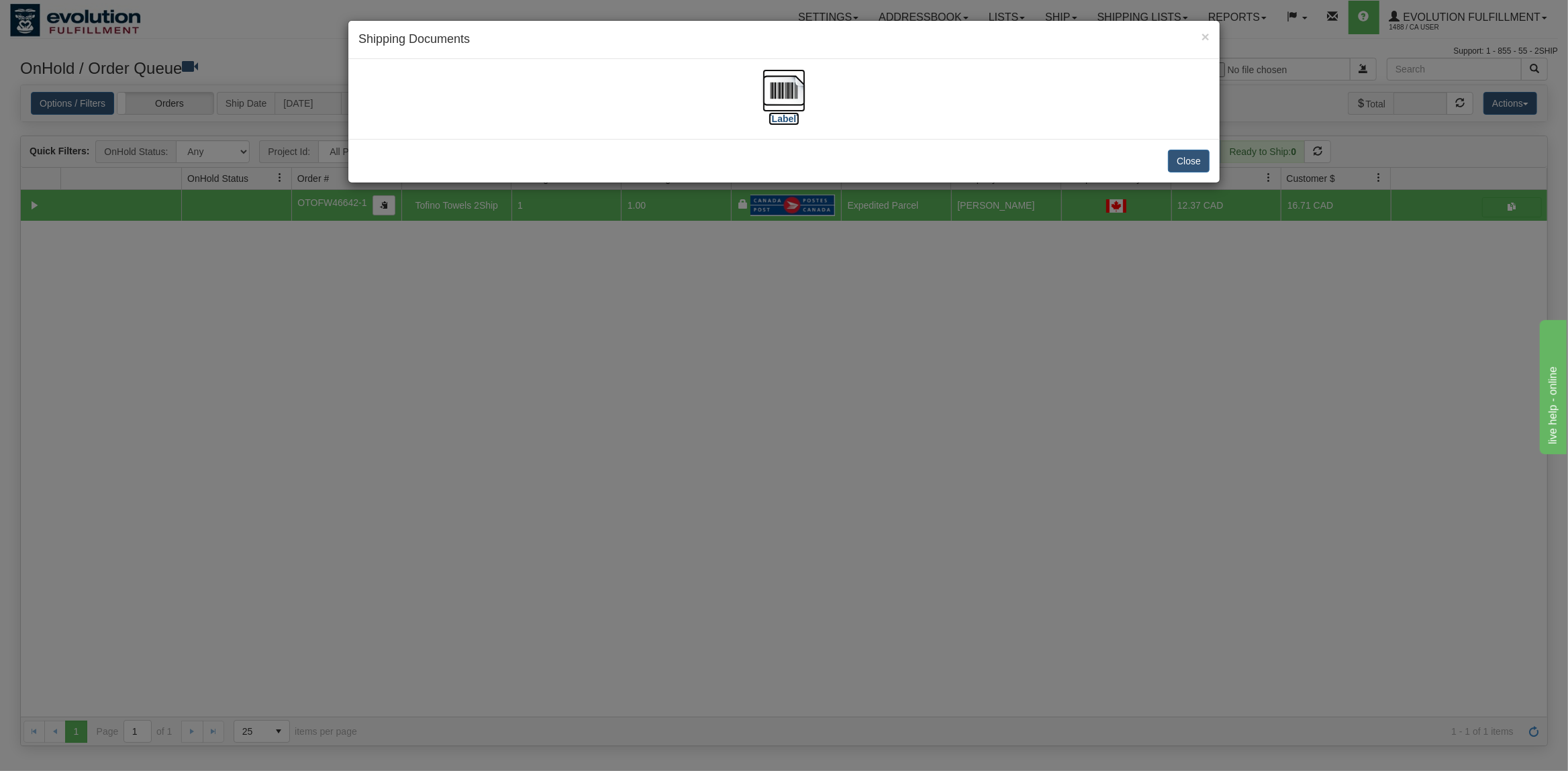
click at [783, 88] on img at bounding box center [784, 90] width 43 height 43
click at [1189, 165] on button "Close" at bounding box center [1189, 161] width 42 height 23
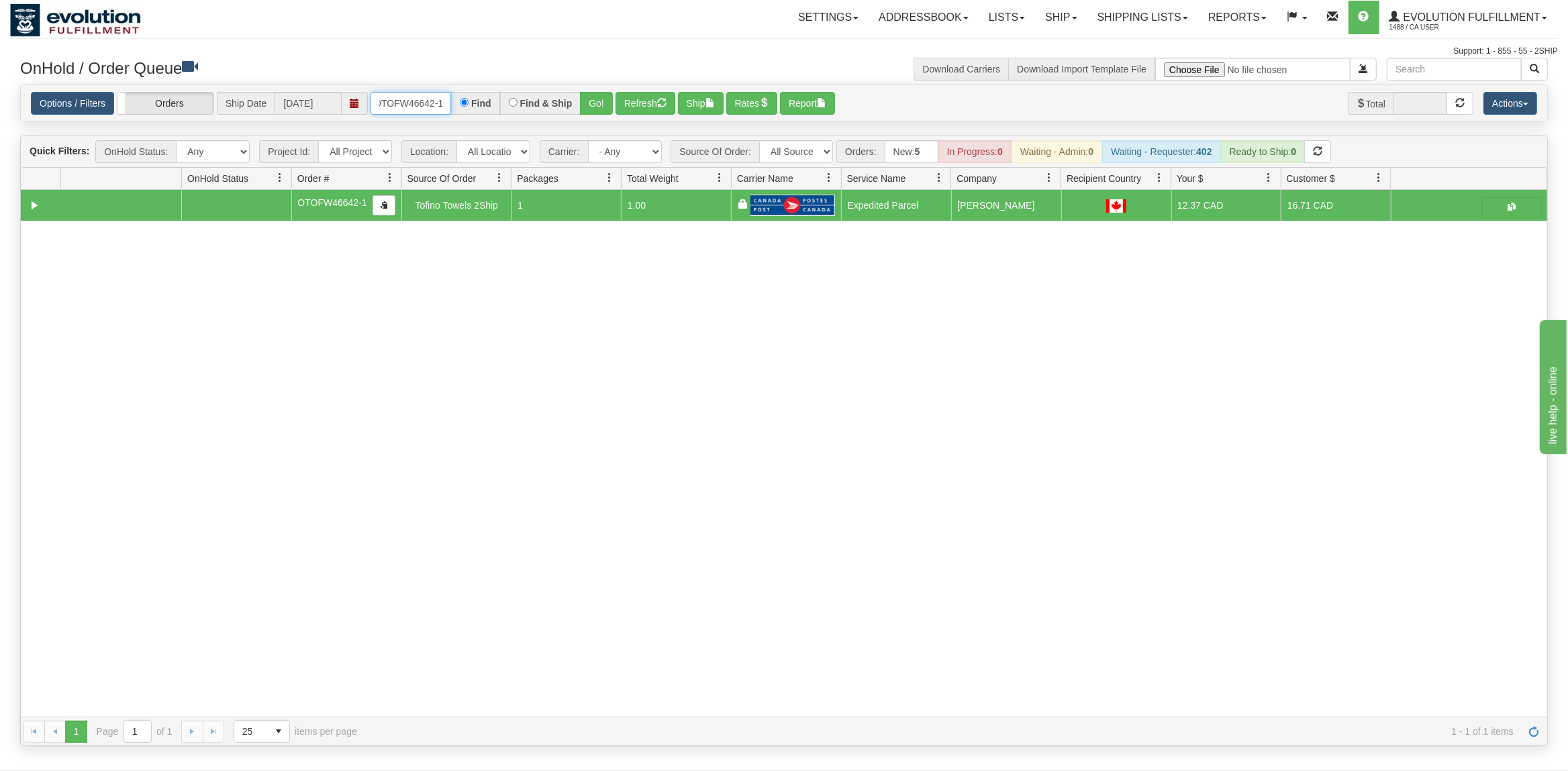
click at [423, 101] on input "OTOFW46642-1" at bounding box center [411, 104] width 81 height 23
click at [601, 97] on button "Go!" at bounding box center [596, 104] width 33 height 23
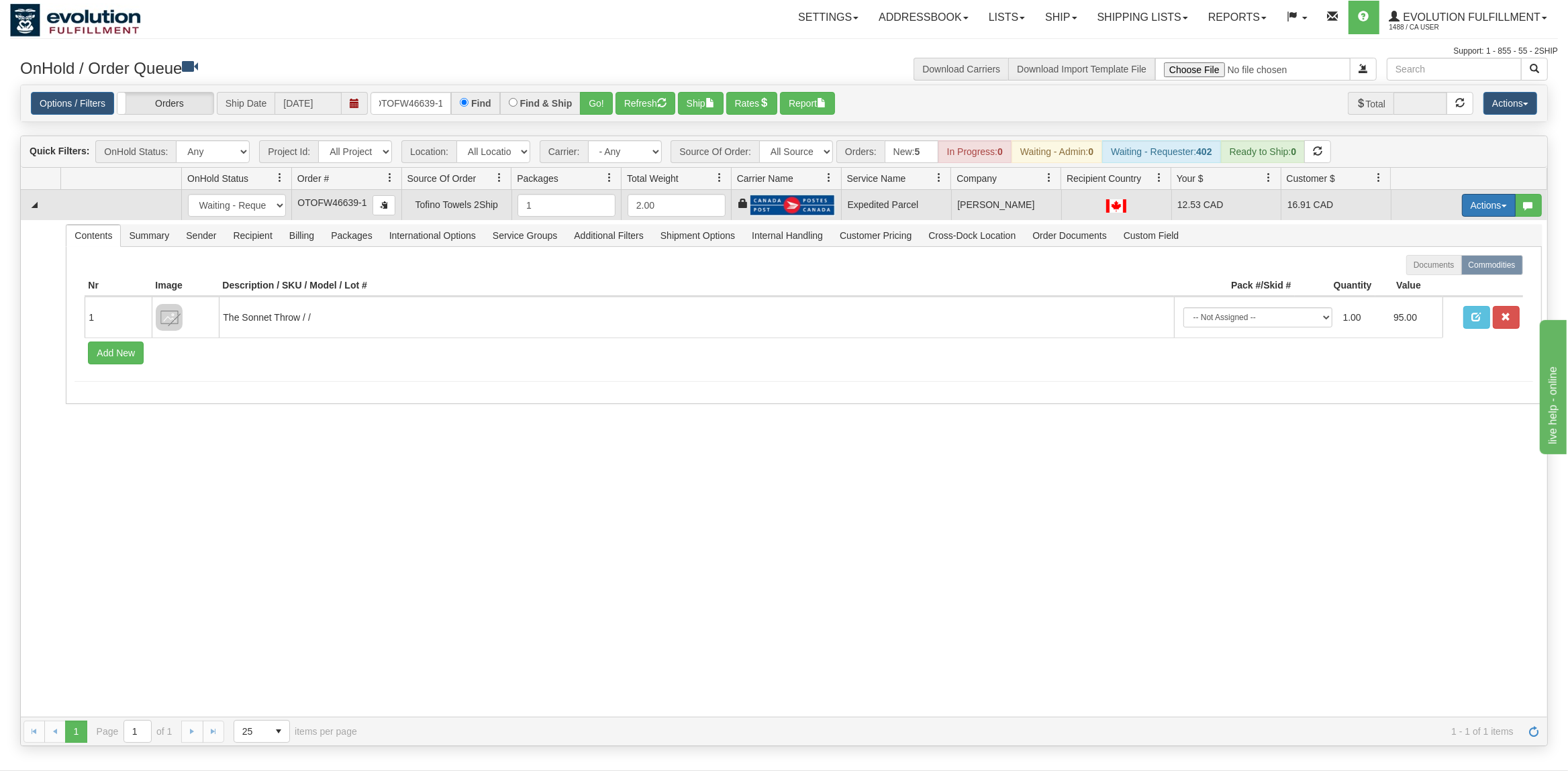
click at [1482, 204] on button "Actions" at bounding box center [1488, 206] width 54 height 23
click at [1433, 287] on span "Ship" at bounding box center [1435, 284] width 29 height 11
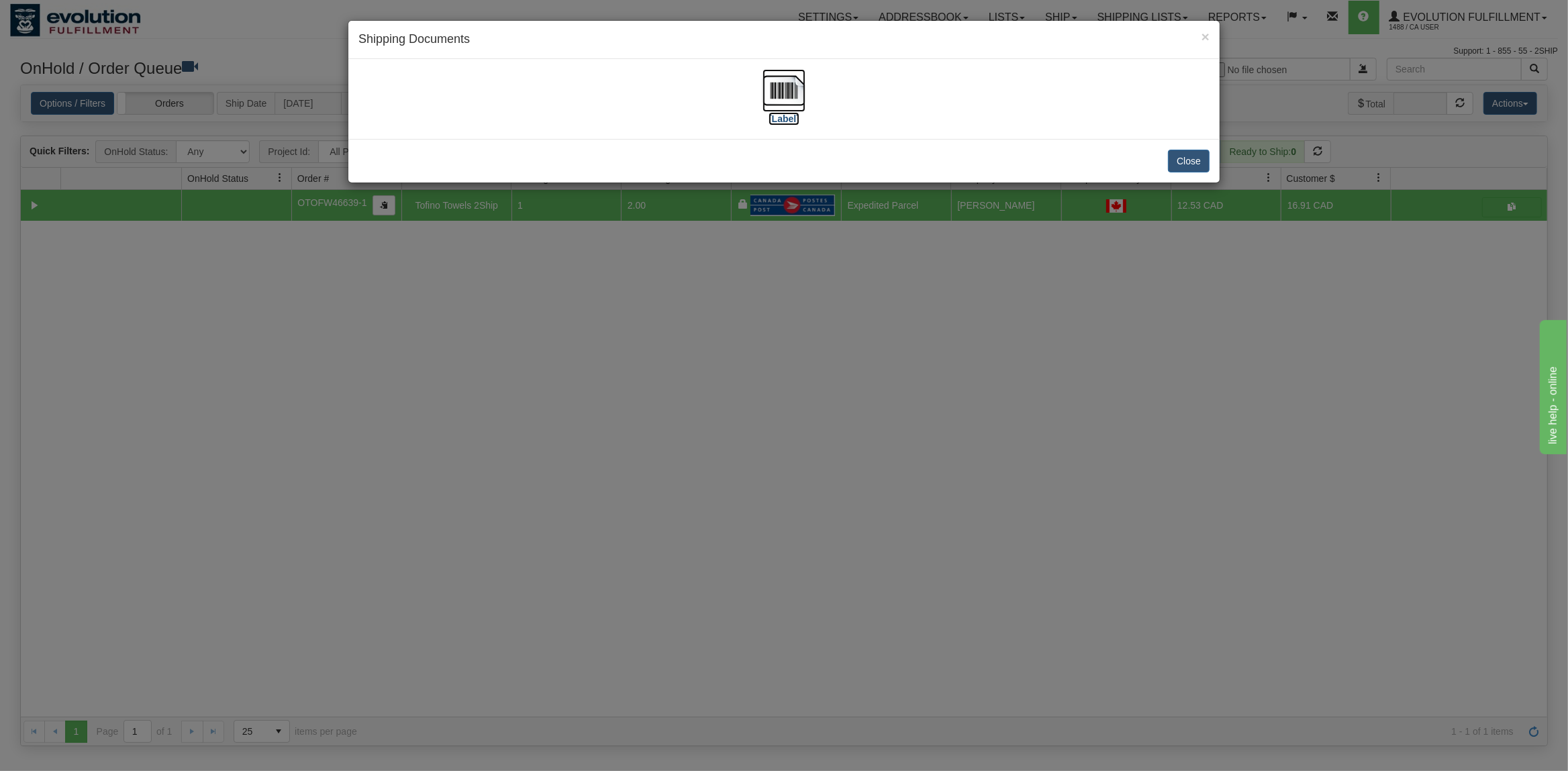
click at [786, 94] on img at bounding box center [784, 90] width 43 height 43
drag, startPoint x: 1187, startPoint y: 158, endPoint x: 620, endPoint y: 106, distance: 569.4
click at [1185, 158] on button "Close" at bounding box center [1189, 161] width 42 height 23
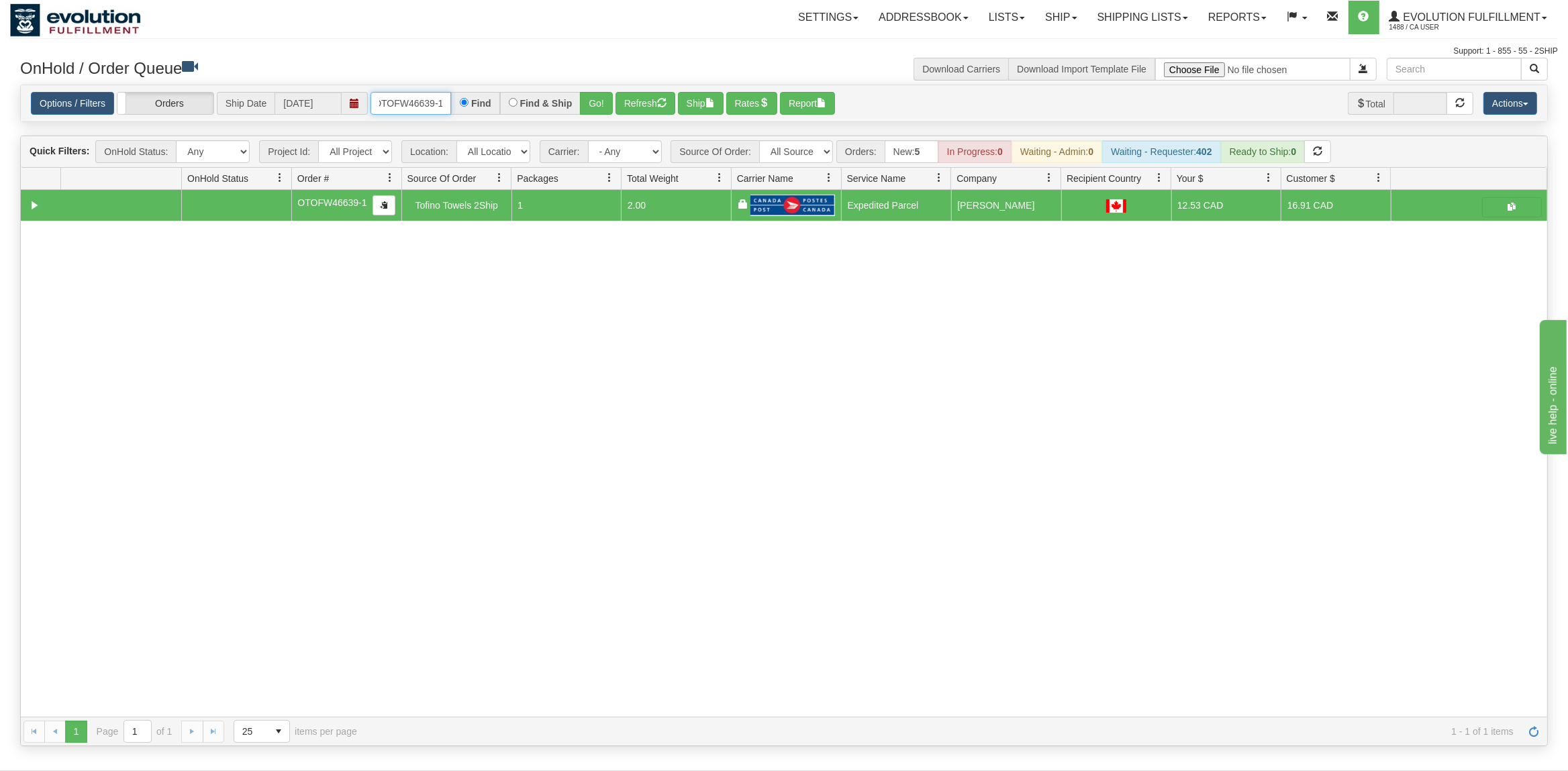
click at [406, 101] on input "OTOFW46639-1" at bounding box center [411, 104] width 81 height 23
click at [407, 101] on input "OTOFW46639-1" at bounding box center [411, 104] width 81 height 23
click at [418, 101] on input "OTOFW46639-1" at bounding box center [411, 104] width 81 height 23
click at [419, 101] on input "OTOFW46639-1" at bounding box center [411, 104] width 81 height 23
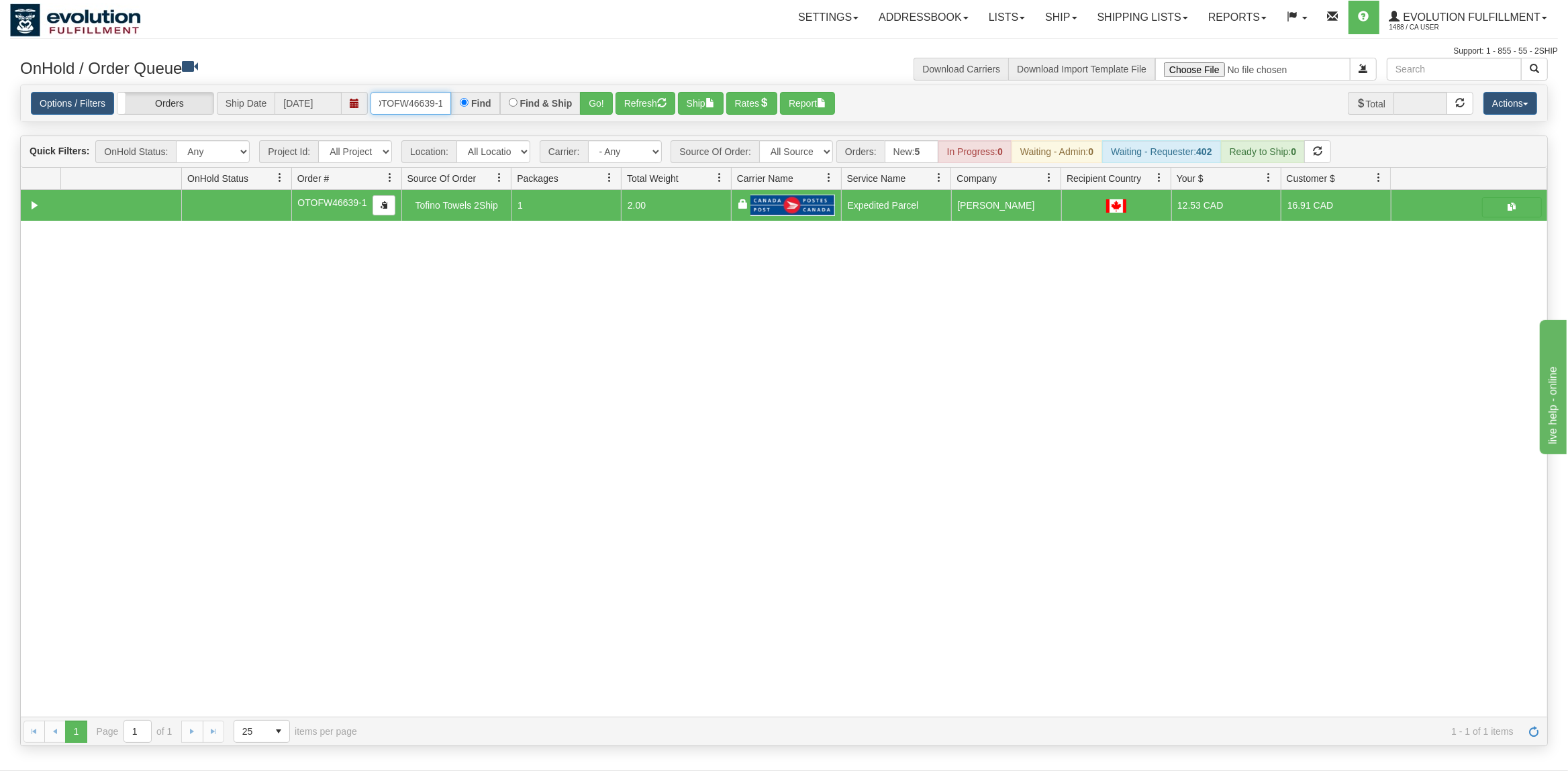
click at [419, 101] on input "OTOFW46639-1" at bounding box center [411, 104] width 81 height 23
click at [587, 110] on button "Go!" at bounding box center [596, 104] width 33 height 23
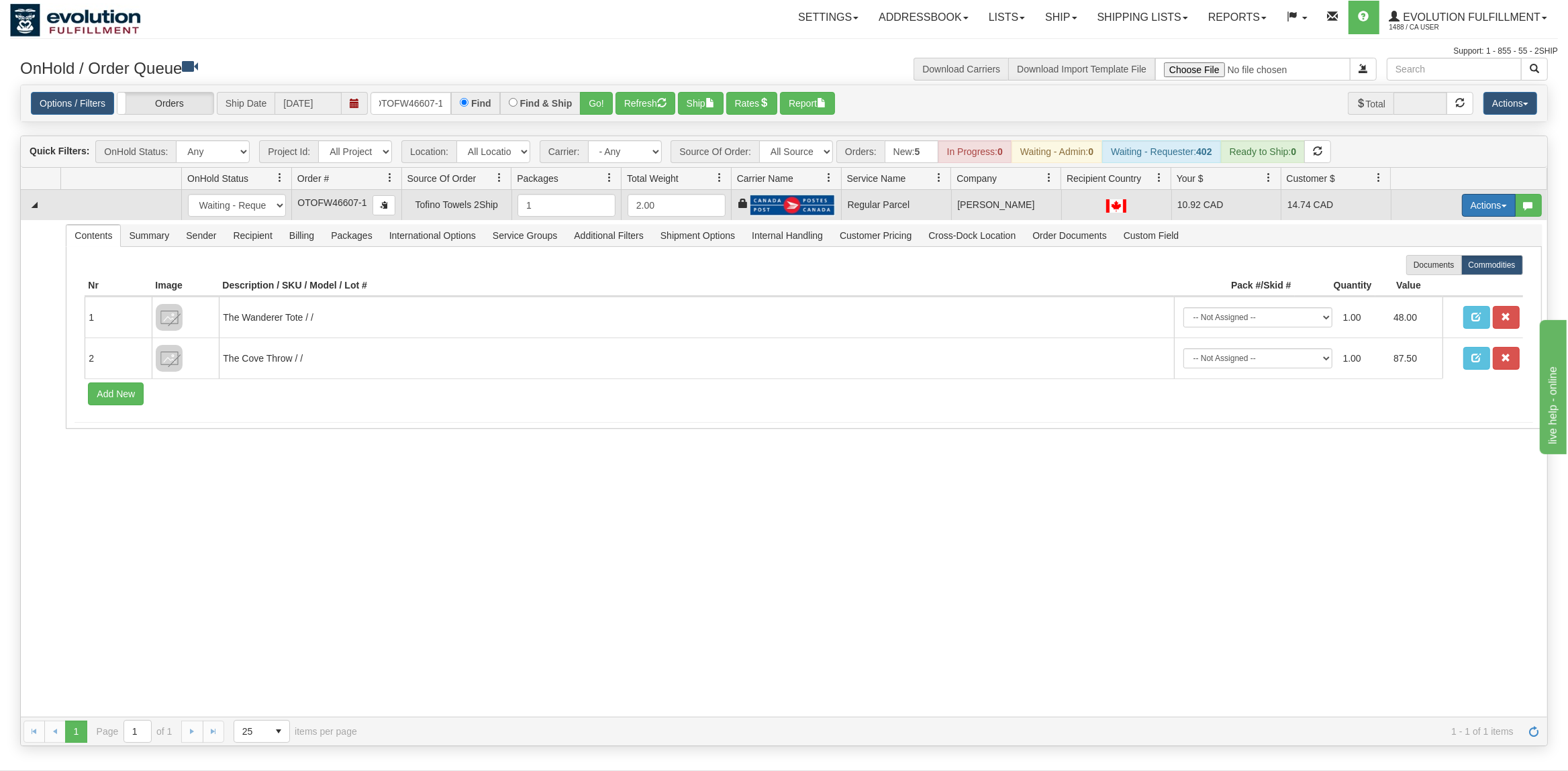
click at [1477, 206] on button "Actions" at bounding box center [1488, 206] width 54 height 23
click at [1448, 275] on link "Rate All Services" at bounding box center [1461, 266] width 107 height 18
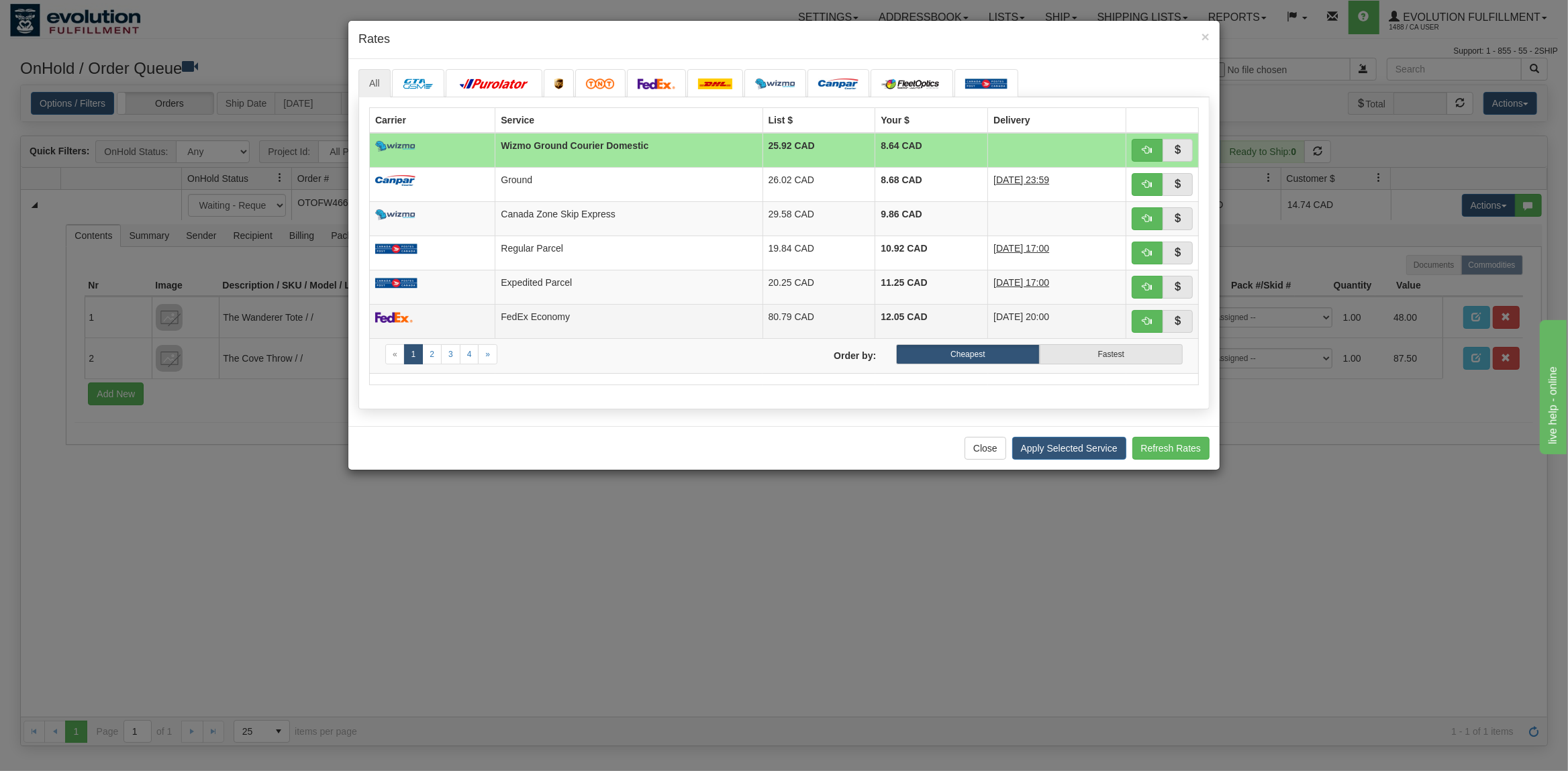
drag, startPoint x: 505, startPoint y: 288, endPoint x: 617, endPoint y: 318, distance: 115.9
click at [496, 288] on td at bounding box center [432, 287] width 125 height 34
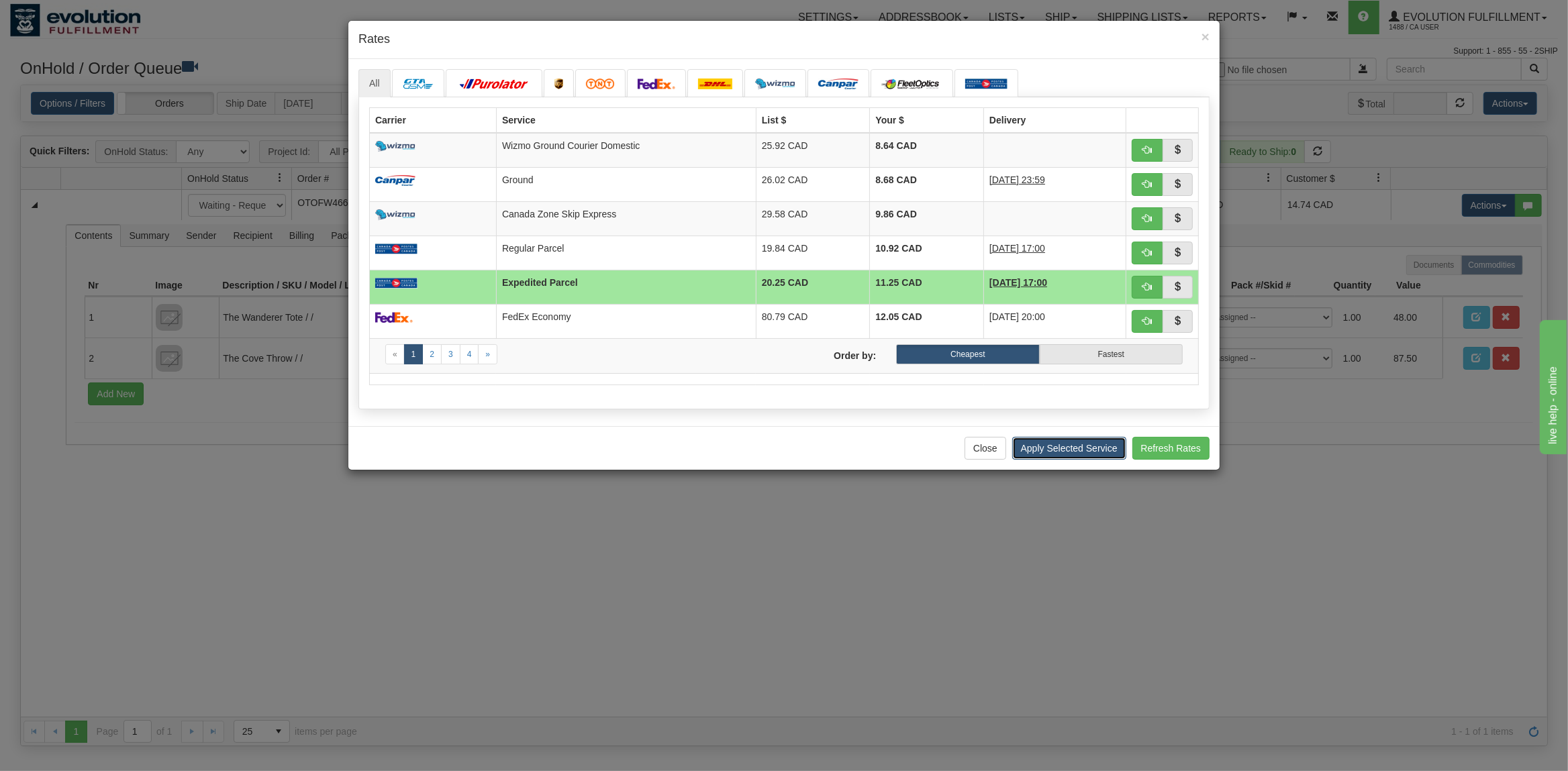
click at [1038, 456] on button "Apply Selected Service" at bounding box center [1069, 448] width 114 height 23
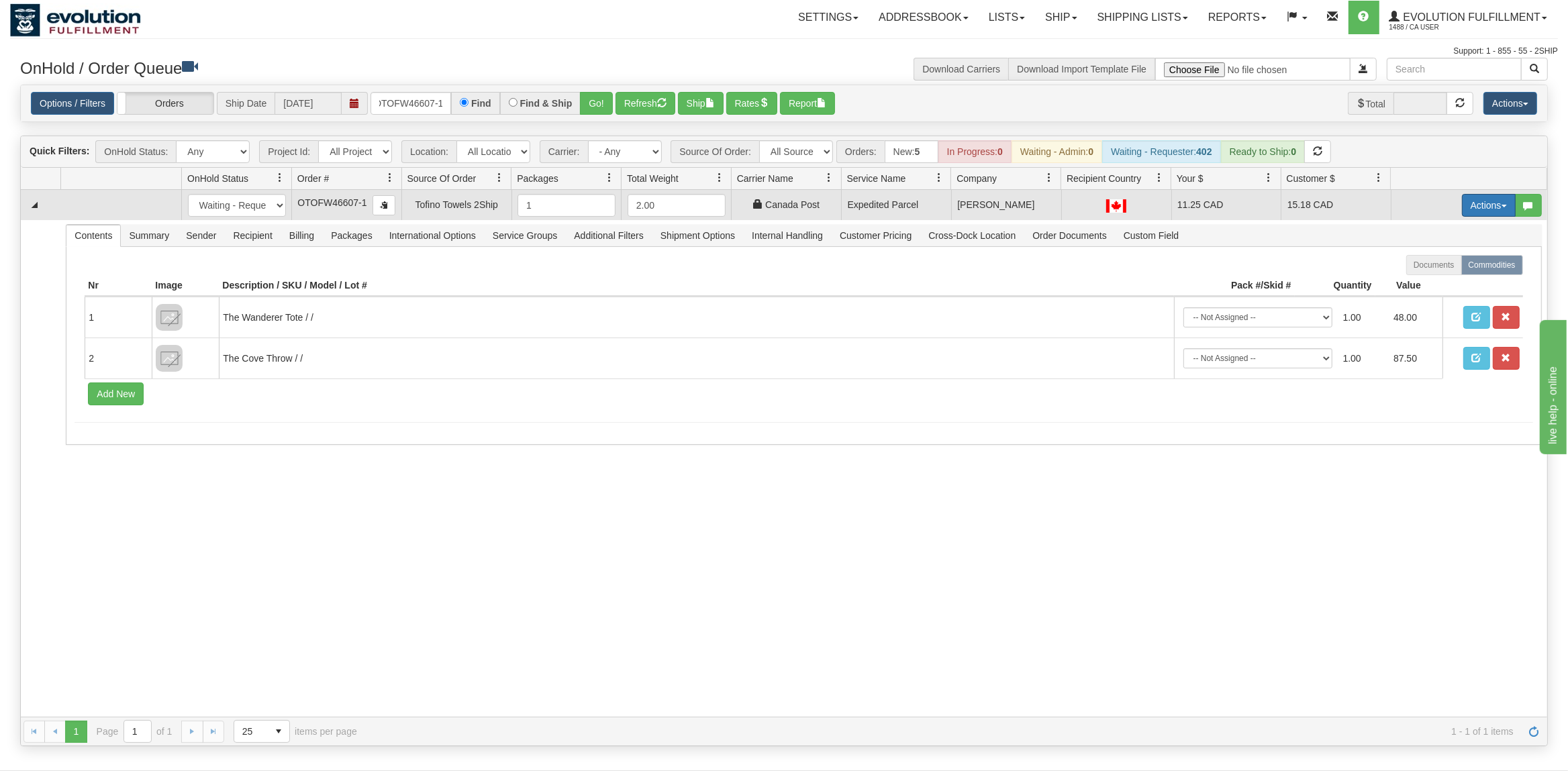
click at [1499, 200] on button "Actions" at bounding box center [1488, 206] width 54 height 23
click at [1420, 287] on span at bounding box center [1425, 283] width 10 height 10
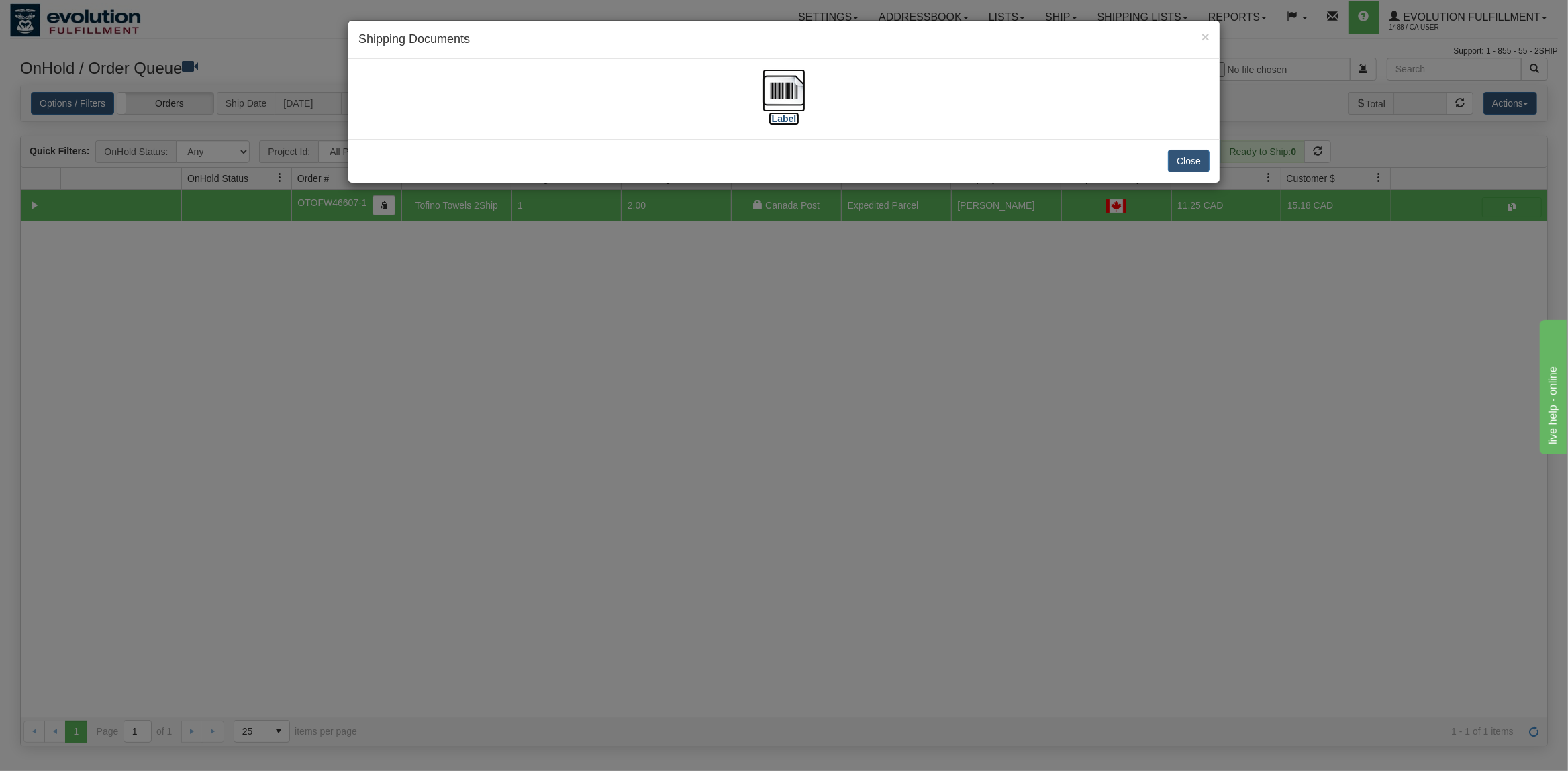
click at [781, 89] on img at bounding box center [784, 90] width 43 height 43
click at [1199, 161] on button "Close" at bounding box center [1189, 161] width 42 height 23
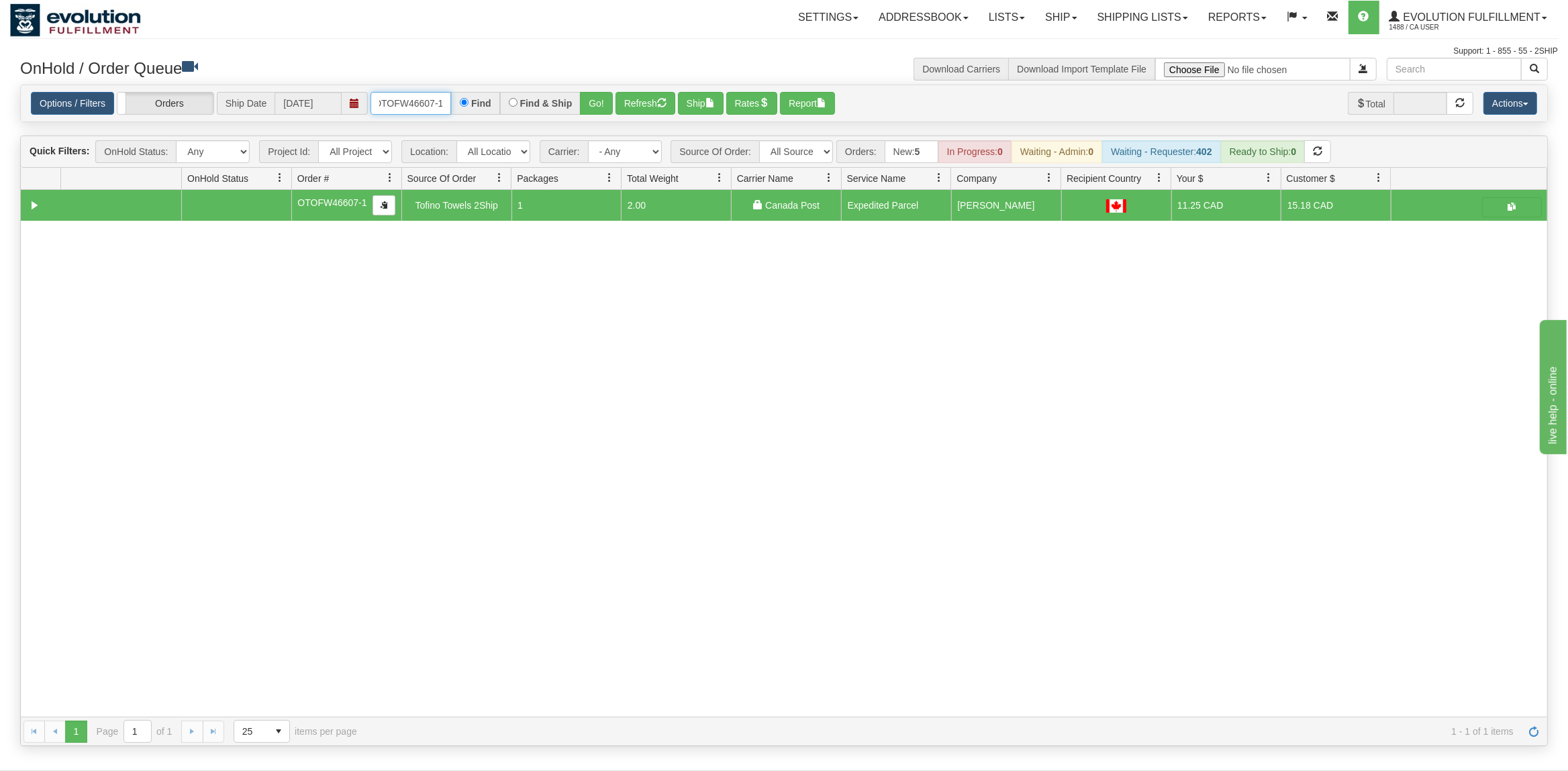
click at [393, 96] on input "OTOFW46607-1" at bounding box center [411, 104] width 81 height 23
click at [395, 96] on input "OTOFW46607-1" at bounding box center [411, 104] width 81 height 23
click at [611, 101] on button "Go!" at bounding box center [596, 104] width 33 height 23
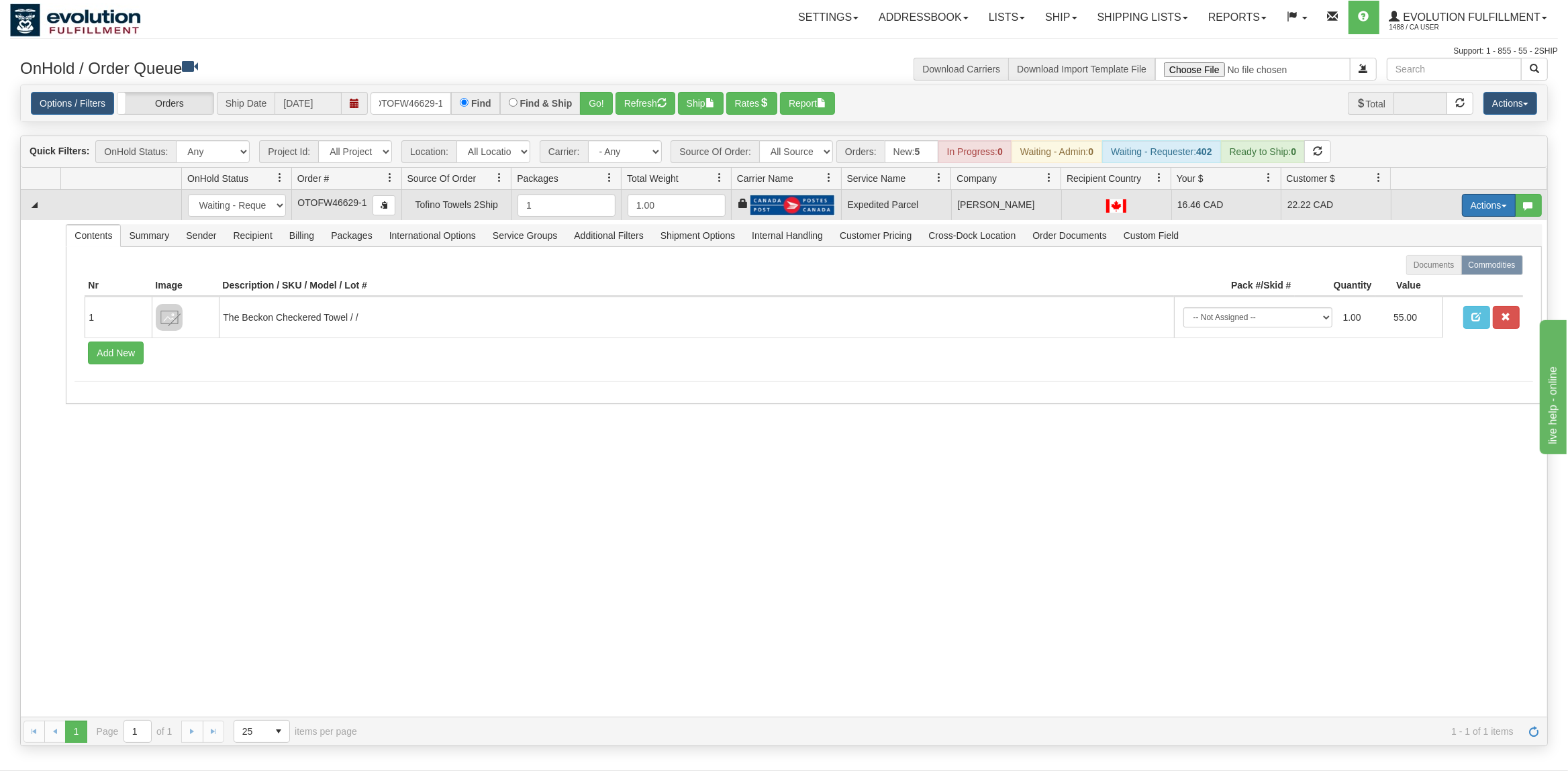
click at [1473, 202] on button "Actions" at bounding box center [1488, 206] width 54 height 23
click at [1428, 287] on span "Ship" at bounding box center [1435, 284] width 29 height 11
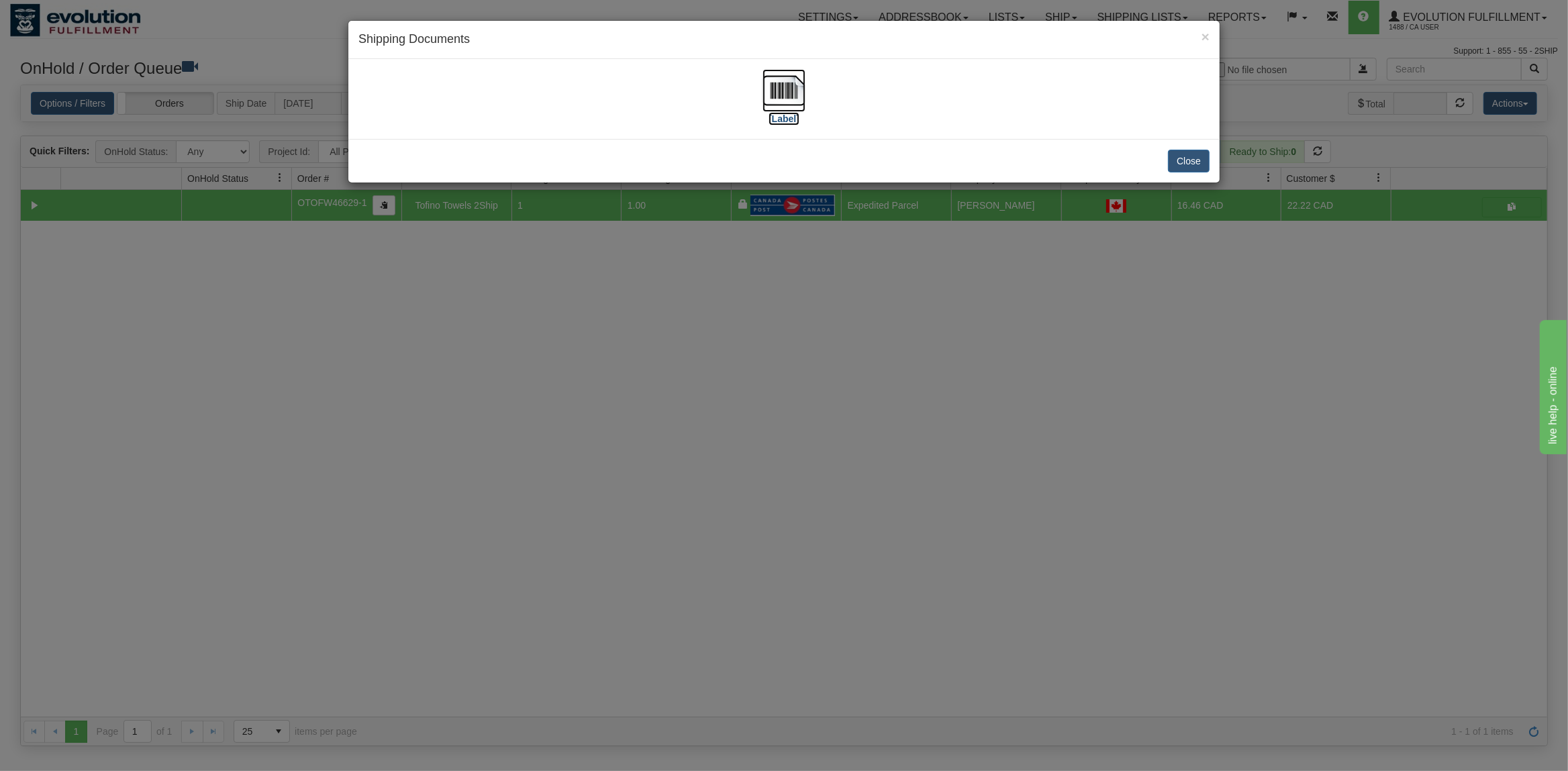
click at [771, 89] on img at bounding box center [784, 90] width 43 height 43
click at [1179, 162] on button "Close" at bounding box center [1189, 161] width 42 height 23
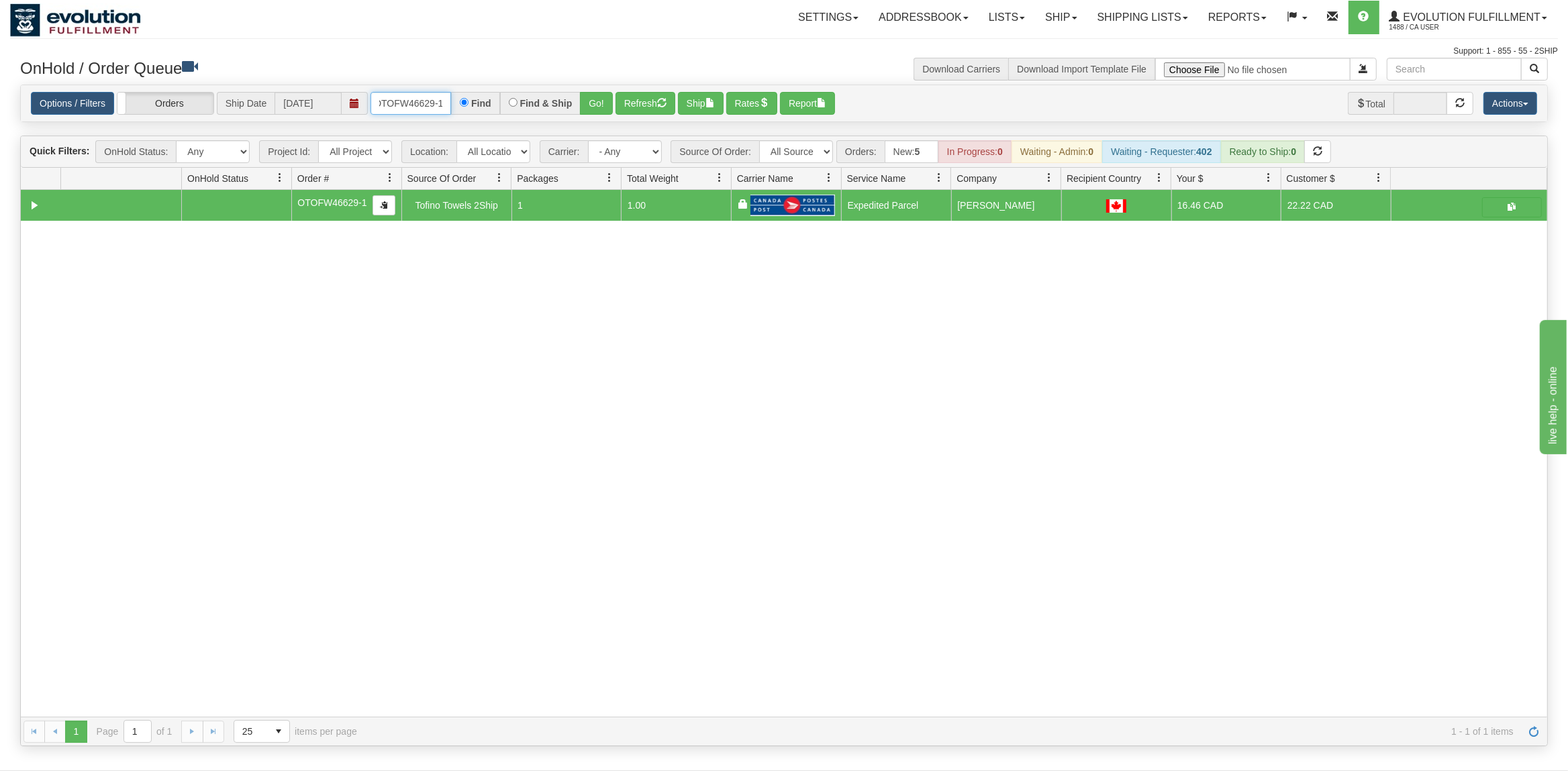
click at [410, 109] on input "OTOFW46629-1" at bounding box center [411, 104] width 81 height 23
type input "OTOFW46647-1"
click at [595, 109] on button "Go!" at bounding box center [596, 104] width 33 height 23
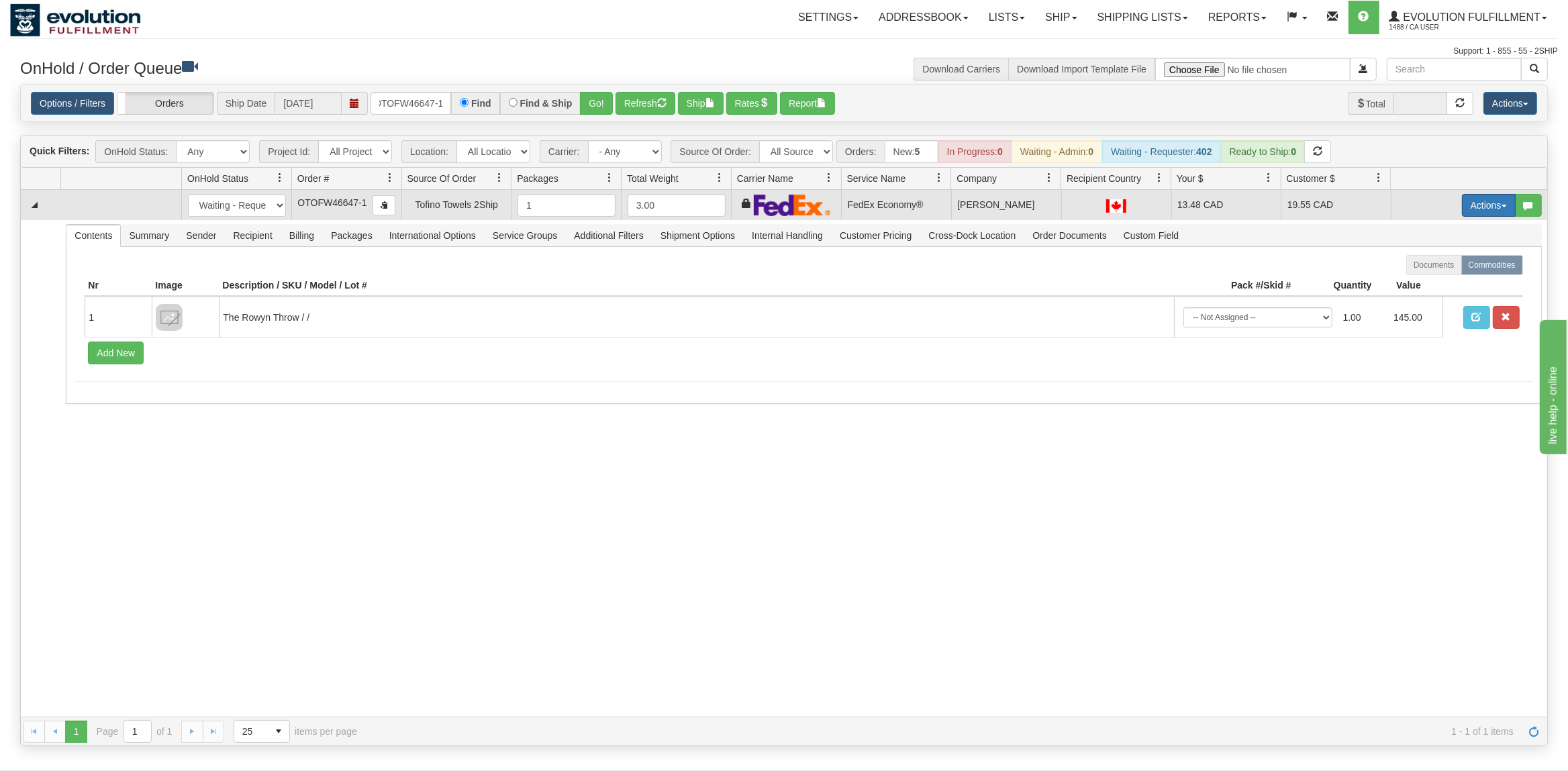
click at [1480, 211] on button "Actions" at bounding box center [1488, 206] width 54 height 23
click at [1439, 269] on span "Rate All Services" at bounding box center [1461, 266] width 81 height 11
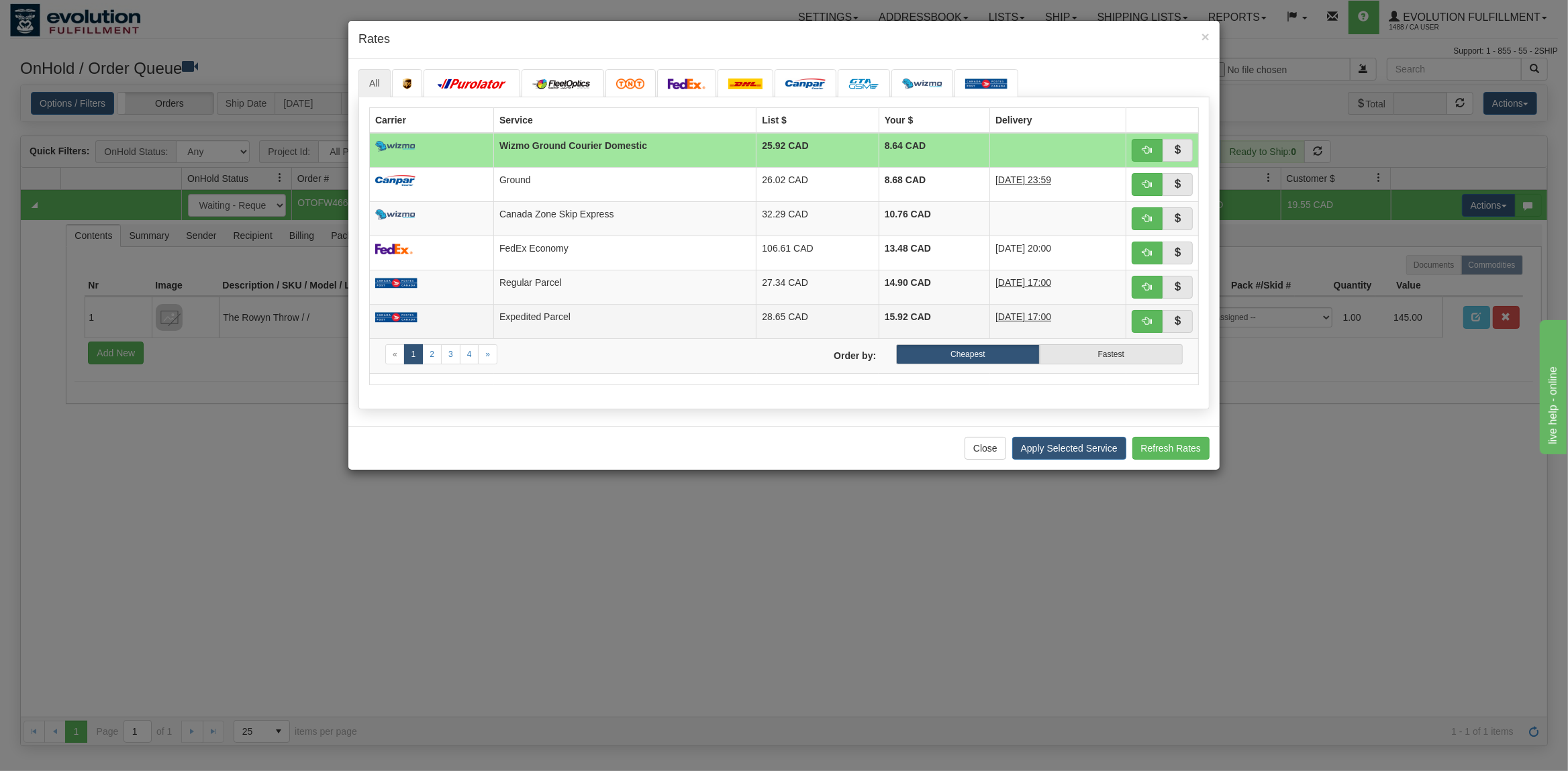
click at [595, 321] on td "Expedited Parcel" at bounding box center [624, 321] width 262 height 34
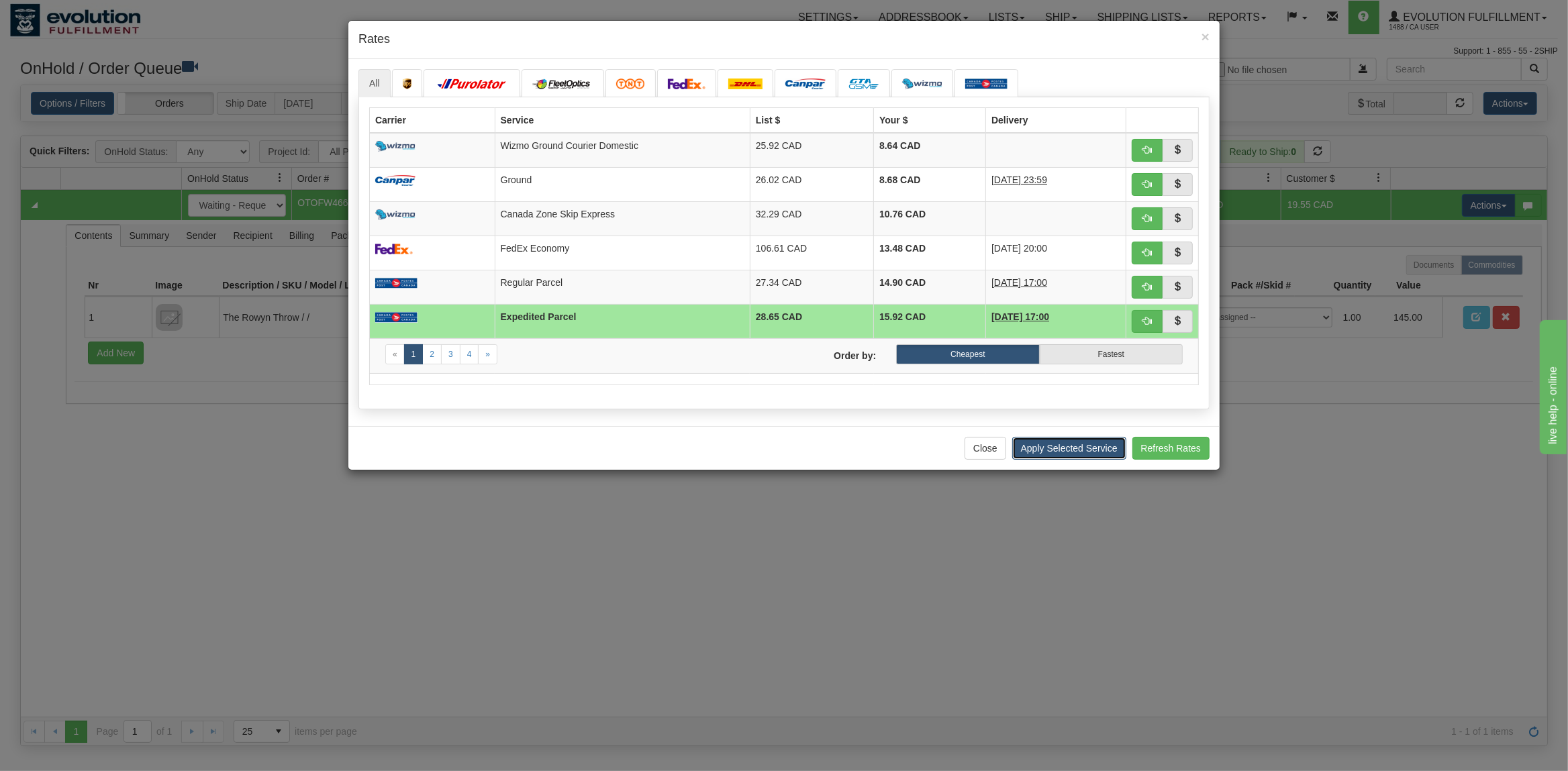
click at [1089, 455] on button "Apply Selected Service" at bounding box center [1069, 448] width 114 height 23
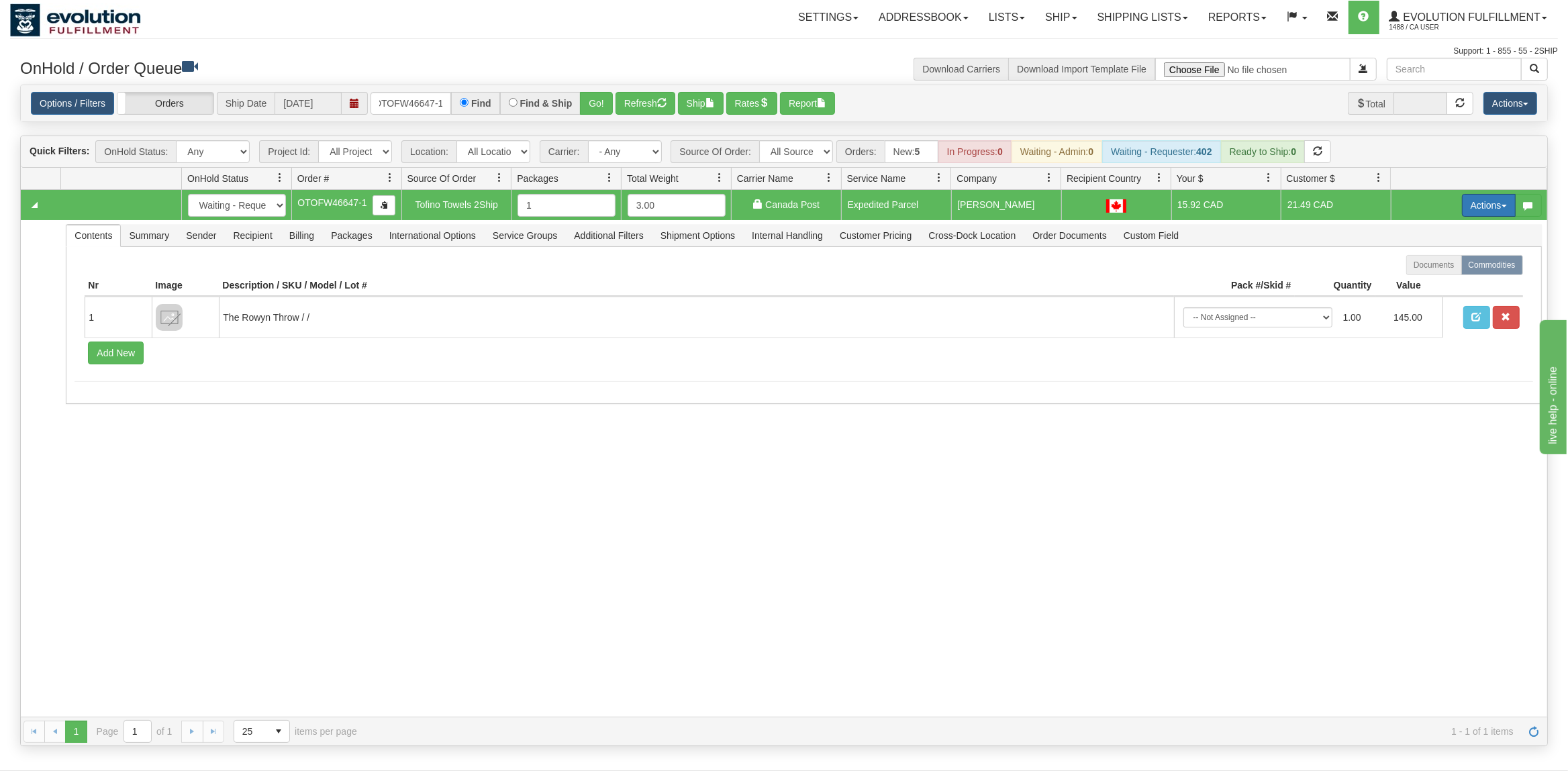
click at [1503, 204] on button "Actions" at bounding box center [1488, 206] width 54 height 23
click at [1436, 289] on span "Ship" at bounding box center [1435, 284] width 29 height 11
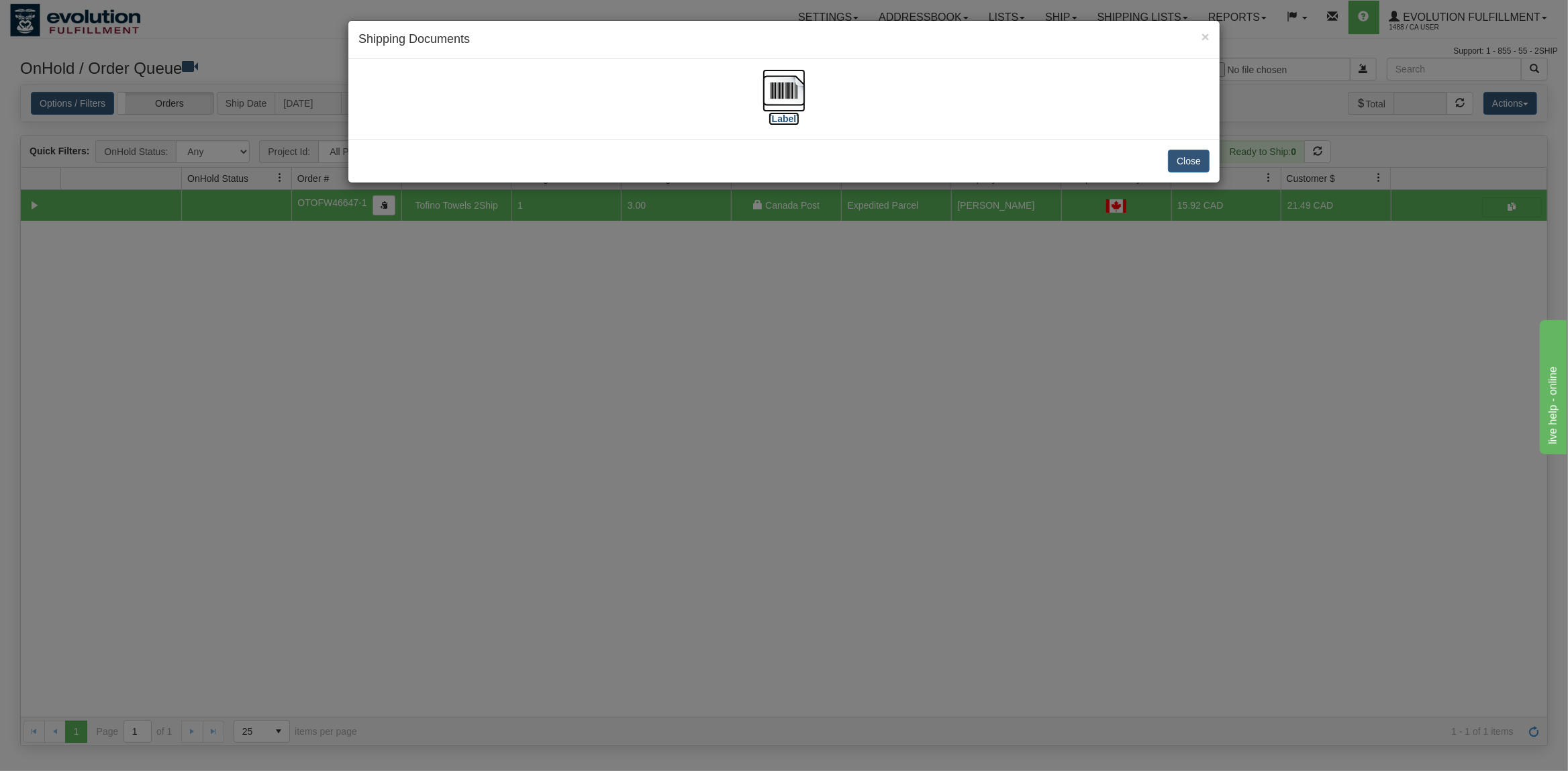
click at [788, 90] on img at bounding box center [784, 90] width 43 height 43
